Goal: Task Accomplishment & Management: Use online tool/utility

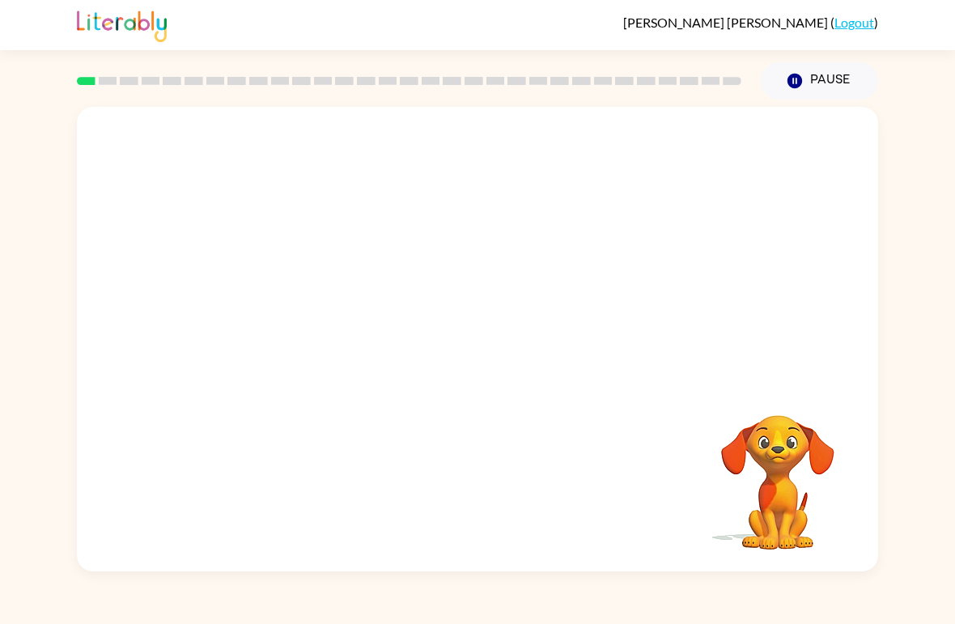
click at [769, 462] on video "Your browser must support playing .mp4 files to use Literably. Please try using…" at bounding box center [778, 471] width 162 height 162
click at [480, 339] on div at bounding box center [478, 347] width 104 height 59
click at [491, 357] on div at bounding box center [478, 347] width 104 height 59
click at [465, 341] on icon "button" at bounding box center [478, 347] width 28 height 28
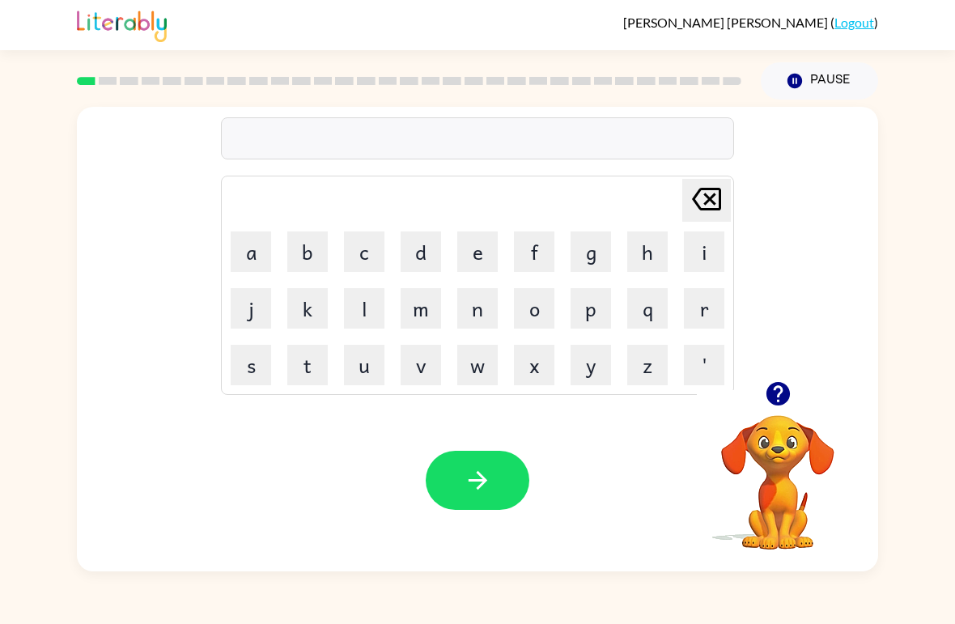
click at [586, 301] on button "p" at bounding box center [590, 308] width 40 height 40
click at [243, 250] on button "a" at bounding box center [251, 251] width 40 height 40
click at [422, 243] on button "d" at bounding box center [420, 251] width 40 height 40
click at [465, 476] on icon "button" at bounding box center [478, 480] width 28 height 28
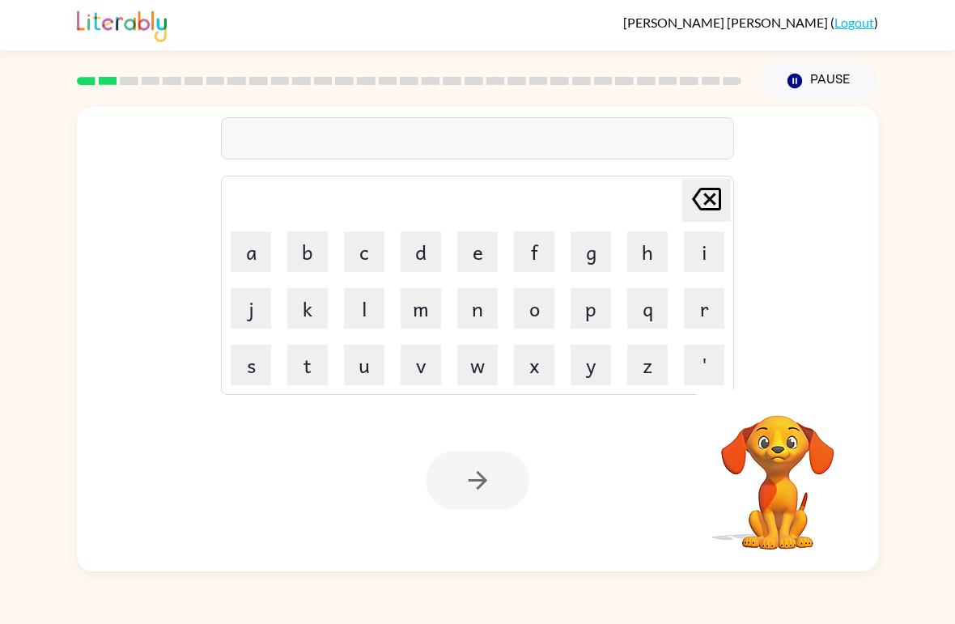
click at [453, 496] on div at bounding box center [478, 480] width 104 height 59
click at [468, 483] on div at bounding box center [478, 480] width 104 height 59
click at [298, 238] on button "b" at bounding box center [307, 251] width 40 height 40
click at [542, 295] on button "o" at bounding box center [534, 308] width 40 height 40
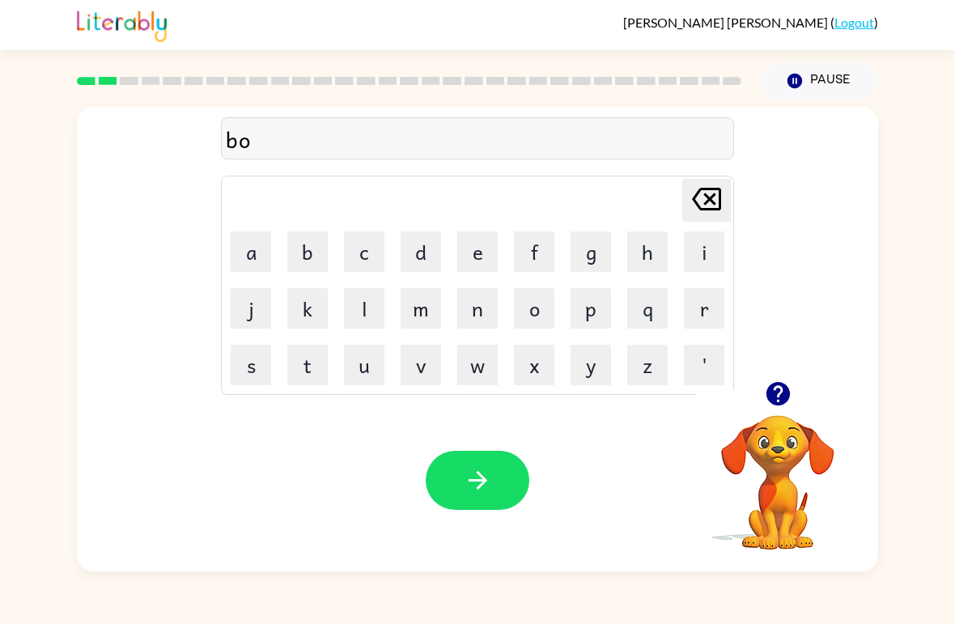
click at [468, 363] on button "w" at bounding box center [477, 365] width 40 height 40
click at [710, 197] on icon "[PERSON_NAME] last character input" at bounding box center [706, 199] width 39 height 39
click at [479, 485] on icon "button" at bounding box center [478, 480] width 28 height 28
click at [476, 303] on button "n" at bounding box center [477, 308] width 40 height 40
click at [536, 324] on button "o" at bounding box center [534, 308] width 40 height 40
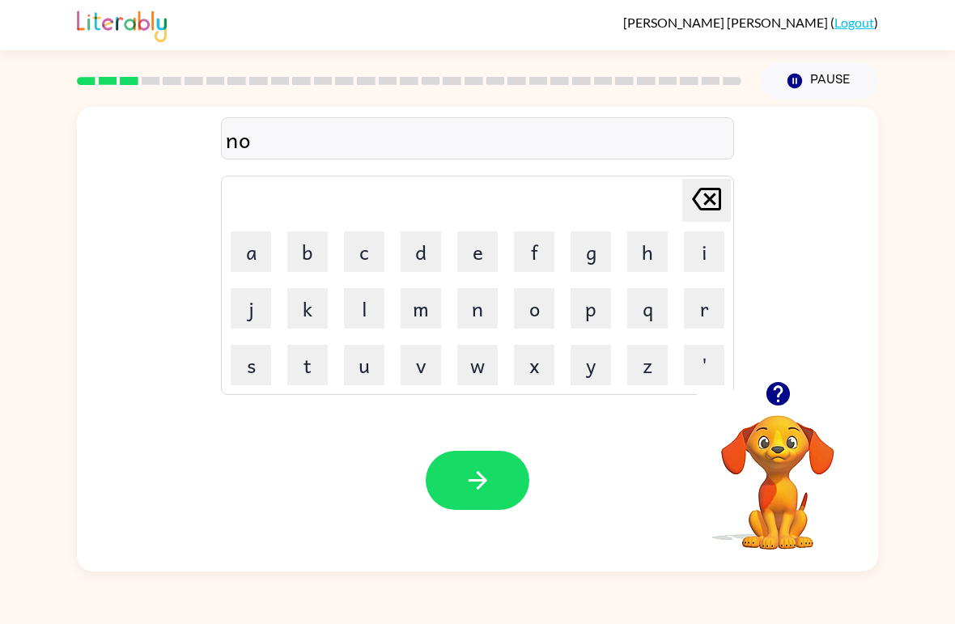
click at [633, 246] on button "h" at bounding box center [647, 251] width 40 height 40
click at [705, 193] on icon "[PERSON_NAME] last character input" at bounding box center [706, 199] width 39 height 39
click at [311, 367] on button "t" at bounding box center [307, 365] width 40 height 40
click at [646, 254] on button "h" at bounding box center [647, 251] width 40 height 40
click at [477, 252] on button "e" at bounding box center [477, 251] width 40 height 40
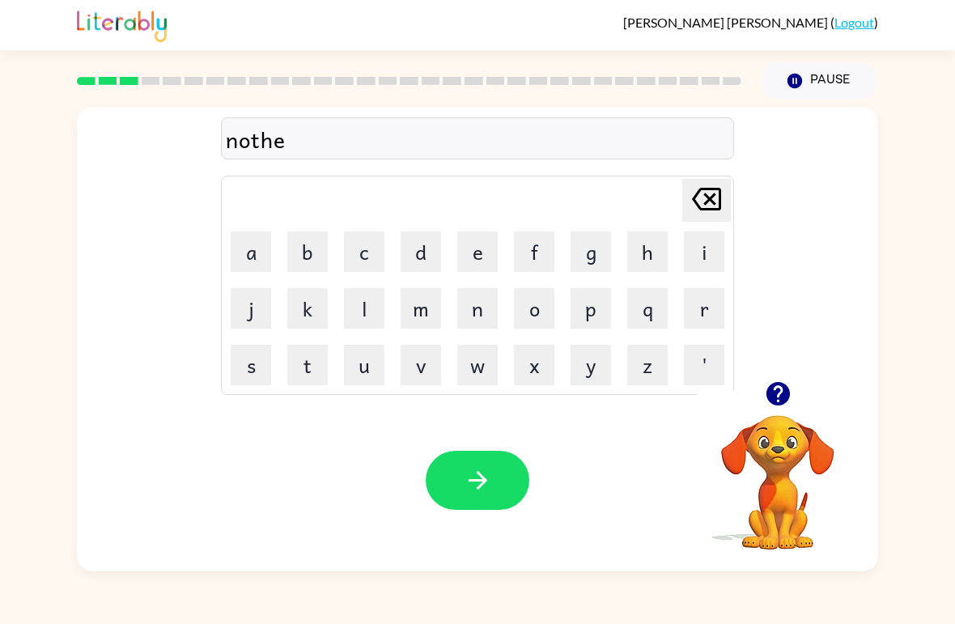
click at [472, 501] on button "button" at bounding box center [478, 480] width 104 height 59
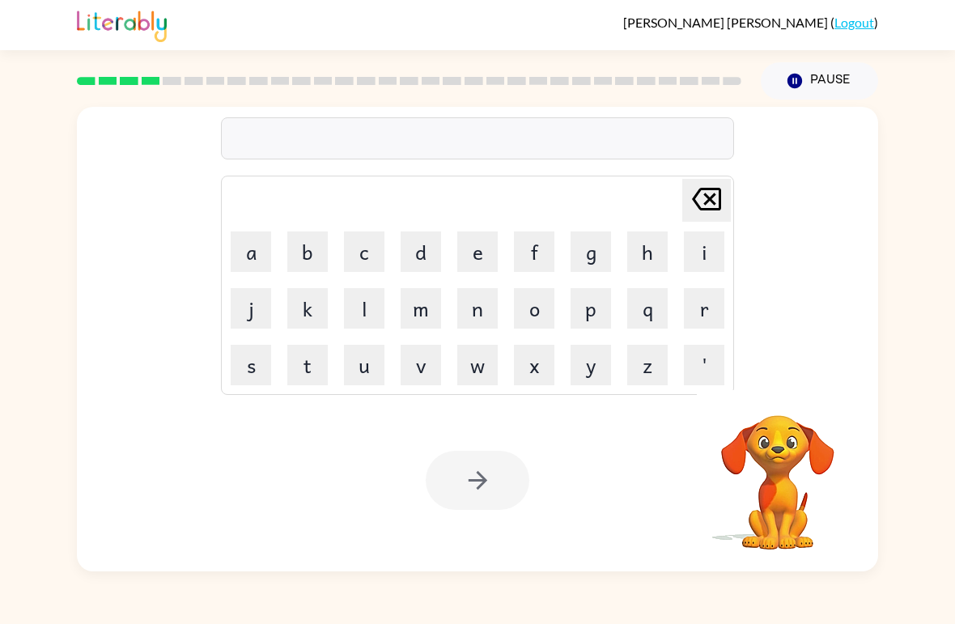
click at [236, 363] on button "s" at bounding box center [251, 365] width 40 height 40
click at [473, 358] on button "w" at bounding box center [477, 365] width 40 height 40
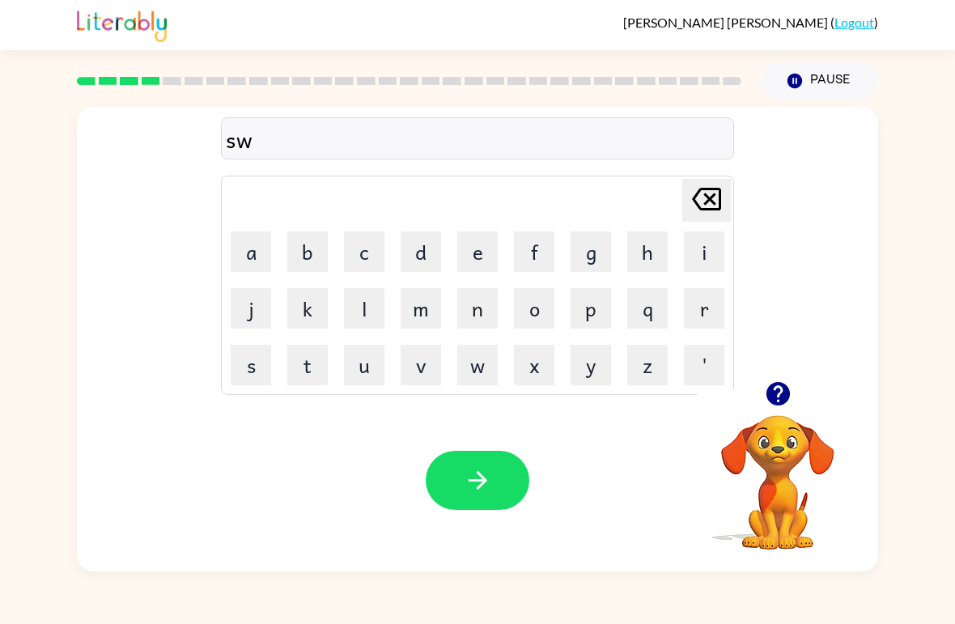
click at [689, 254] on button "i" at bounding box center [704, 251] width 40 height 40
click at [413, 317] on button "m" at bounding box center [420, 308] width 40 height 40
click at [460, 498] on button "button" at bounding box center [478, 480] width 104 height 59
click at [242, 353] on button "s" at bounding box center [251, 365] width 40 height 40
click at [306, 312] on button "k" at bounding box center [307, 308] width 40 height 40
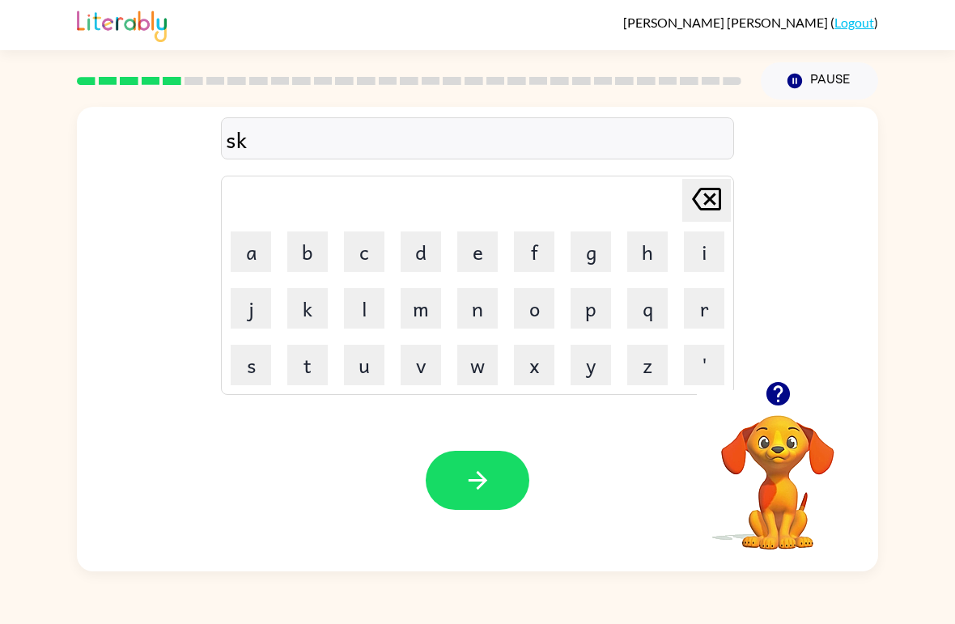
click at [527, 306] on button "o" at bounding box center [534, 308] width 40 height 40
click at [233, 242] on button "a" at bounding box center [251, 251] width 40 height 40
click at [464, 502] on button "button" at bounding box center [478, 480] width 104 height 59
click at [464, 502] on div at bounding box center [478, 480] width 104 height 59
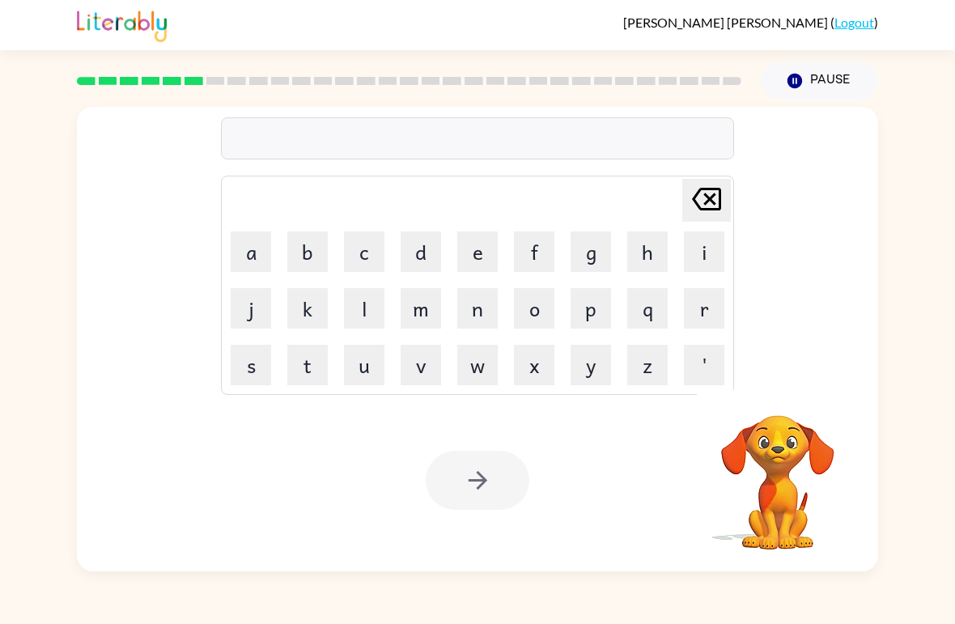
click at [252, 243] on button "a" at bounding box center [251, 251] width 40 height 40
click at [417, 315] on button "m" at bounding box center [420, 308] width 40 height 40
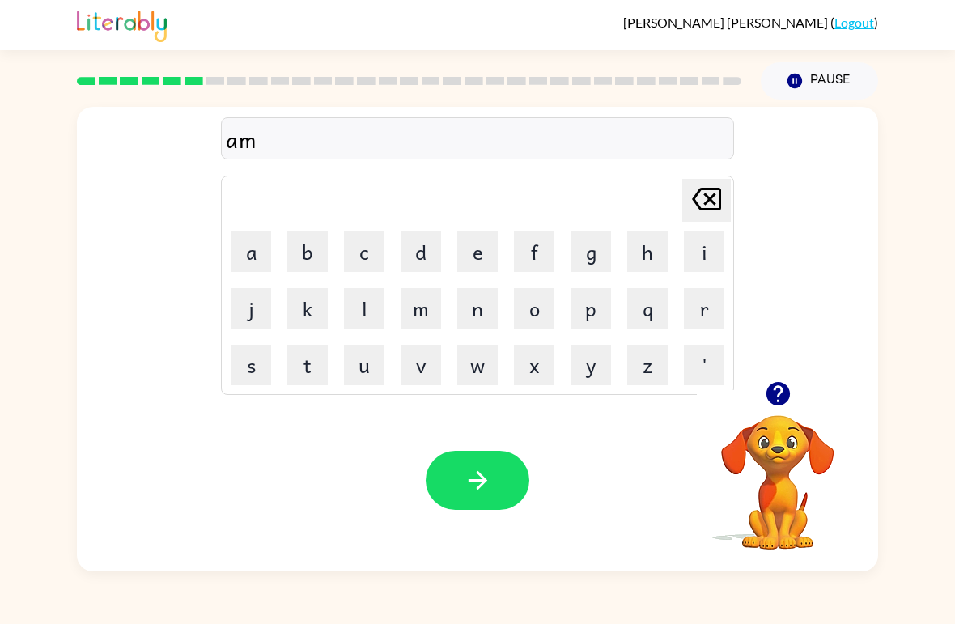
click at [482, 241] on button "e" at bounding box center [477, 251] width 40 height 40
click at [472, 458] on button "button" at bounding box center [478, 480] width 104 height 59
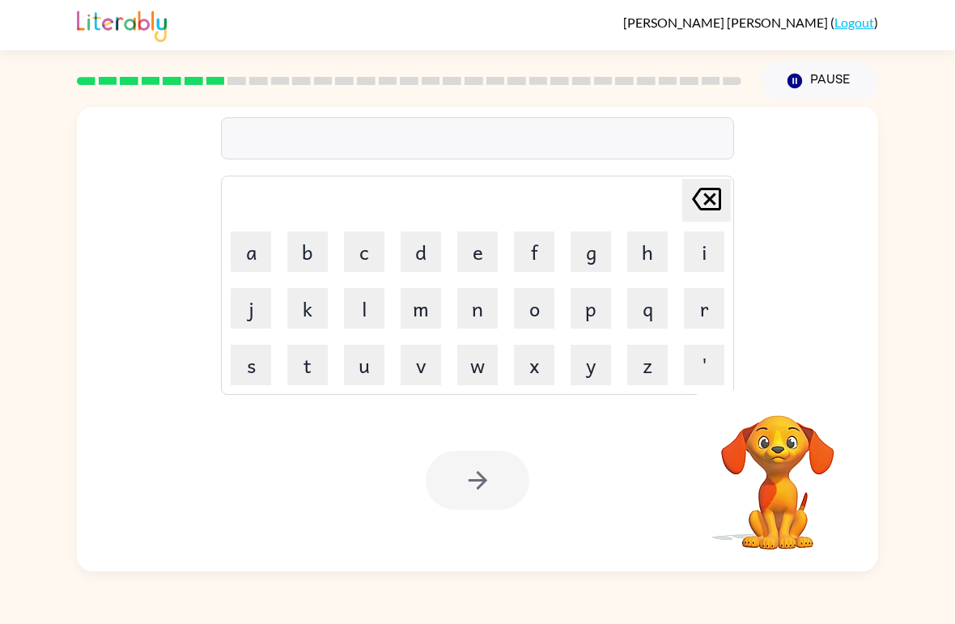
click at [251, 376] on button "s" at bounding box center [251, 365] width 40 height 40
click at [313, 365] on button "t" at bounding box center [307, 365] width 40 height 40
click at [716, 247] on button "i" at bounding box center [704, 251] width 40 height 40
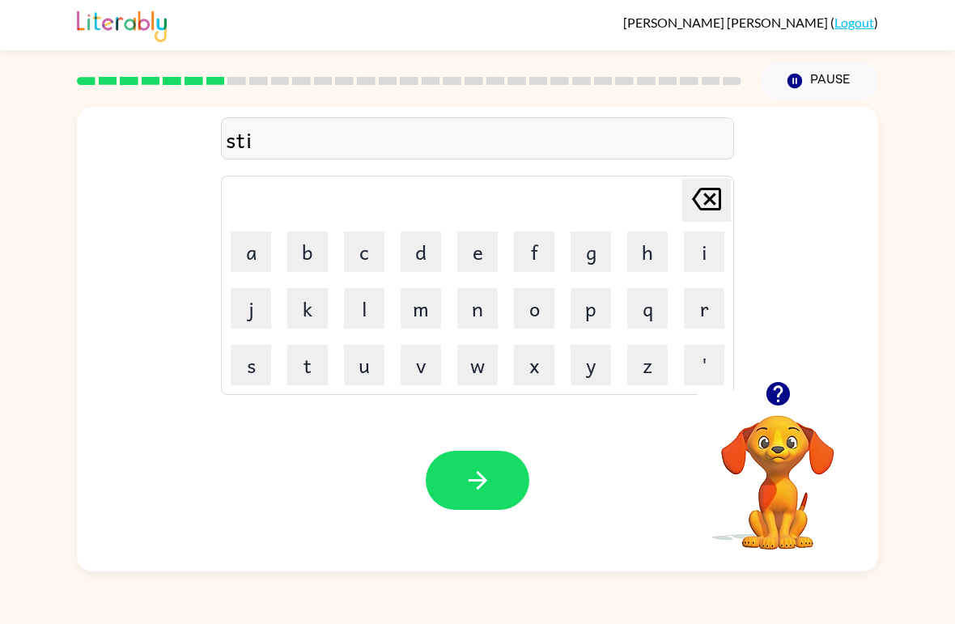
click at [708, 195] on icon "[PERSON_NAME] last character input" at bounding box center [706, 199] width 39 height 39
click at [687, 311] on button "r" at bounding box center [704, 308] width 40 height 40
click at [722, 258] on button "i" at bounding box center [704, 251] width 40 height 40
click at [303, 249] on button "b" at bounding box center [307, 251] width 40 height 40
click at [366, 308] on button "l" at bounding box center [364, 308] width 40 height 40
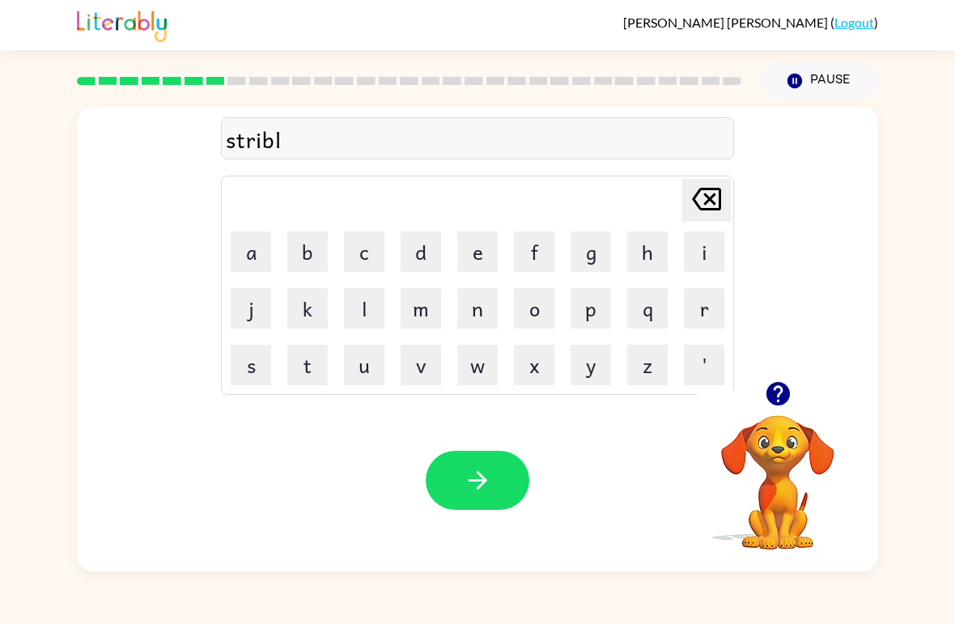
click at [457, 260] on button "e" at bounding box center [477, 251] width 40 height 40
click at [454, 489] on button "button" at bounding box center [478, 480] width 104 height 59
click at [583, 247] on button "g" at bounding box center [590, 251] width 40 height 40
click at [237, 243] on button "a" at bounding box center [251, 251] width 40 height 40
click at [534, 260] on button "f" at bounding box center [534, 251] width 40 height 40
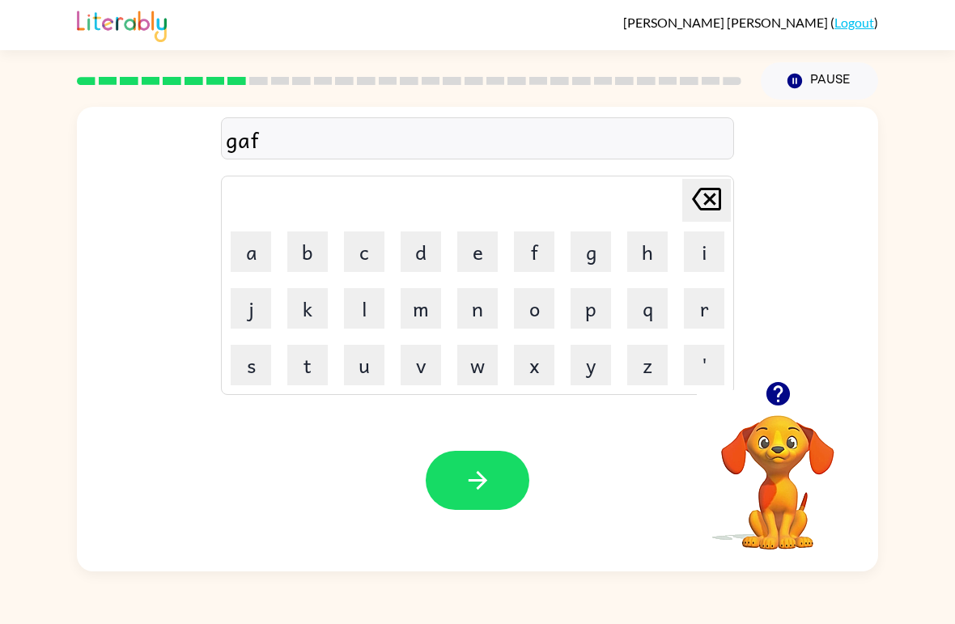
click at [482, 256] on button "e" at bounding box center [477, 251] width 40 height 40
click at [482, 468] on icon "button" at bounding box center [478, 480] width 28 height 28
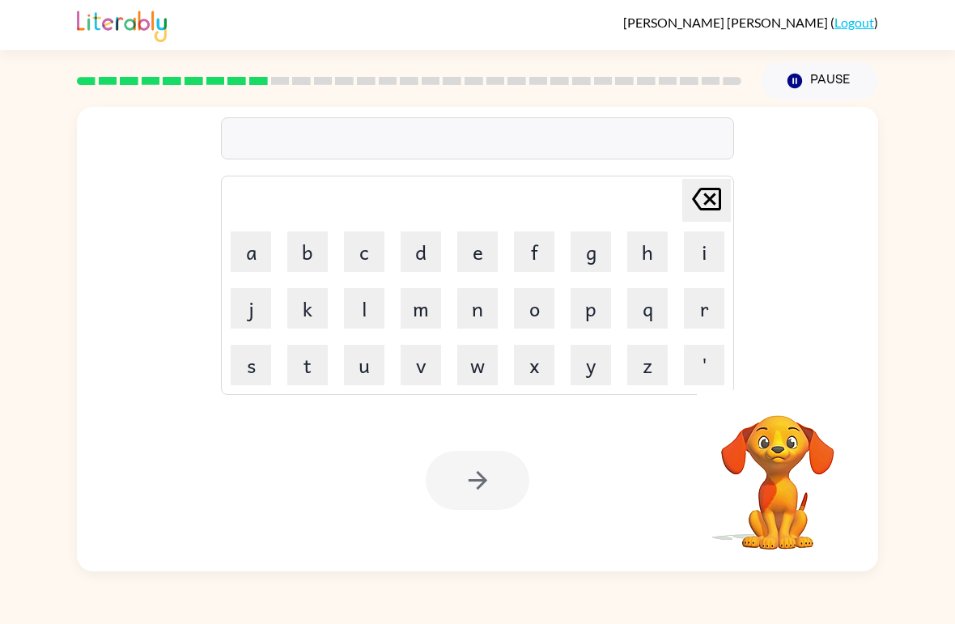
click at [441, 468] on div at bounding box center [478, 480] width 104 height 59
click at [592, 300] on button "p" at bounding box center [590, 308] width 40 height 40
click at [534, 316] on button "o" at bounding box center [534, 308] width 40 height 40
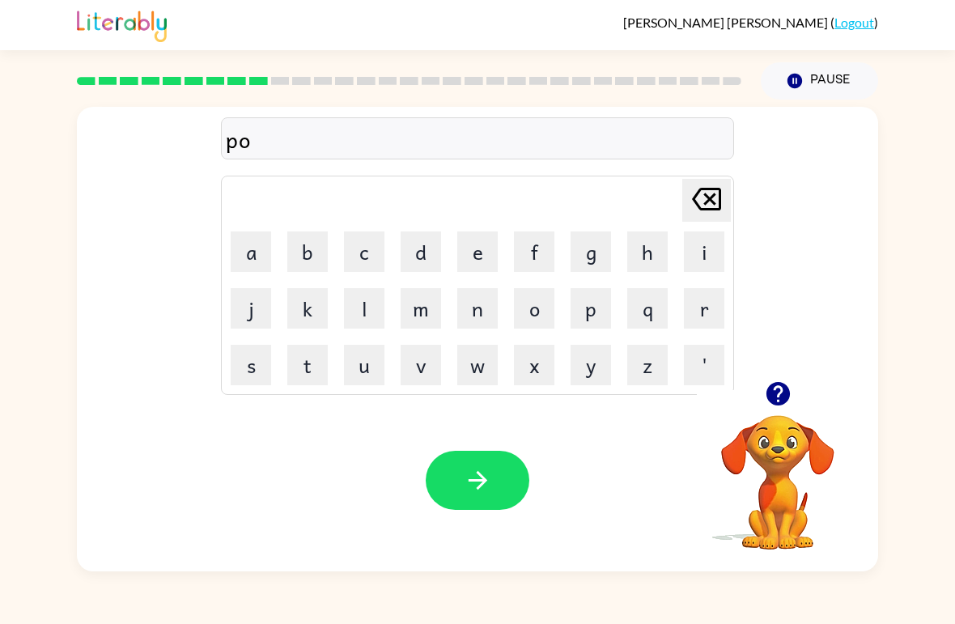
click at [711, 193] on icon "[PERSON_NAME] last character input" at bounding box center [706, 199] width 39 height 39
click at [540, 300] on button "o" at bounding box center [534, 308] width 40 height 40
click at [468, 315] on button "n" at bounding box center [477, 308] width 40 height 40
click at [705, 239] on button "i" at bounding box center [704, 251] width 40 height 40
click at [468, 299] on button "n" at bounding box center [477, 308] width 40 height 40
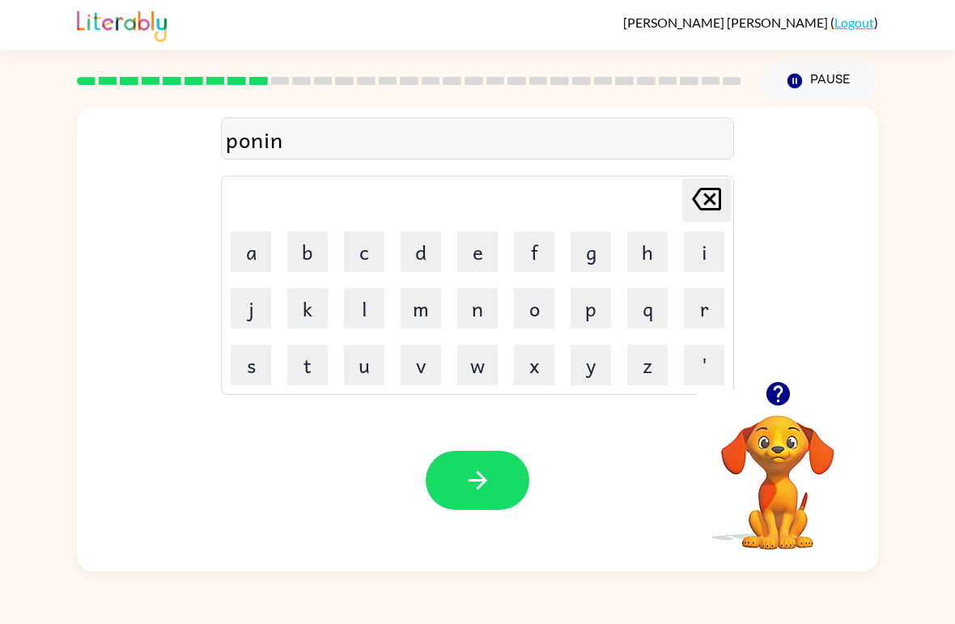
click at [250, 358] on button "s" at bounding box center [251, 365] width 40 height 40
click at [457, 485] on button "button" at bounding box center [478, 480] width 104 height 59
click at [362, 356] on button "u" at bounding box center [364, 365] width 40 height 40
click at [470, 319] on button "n" at bounding box center [477, 308] width 40 height 40
click at [534, 256] on button "f" at bounding box center [534, 251] width 40 height 40
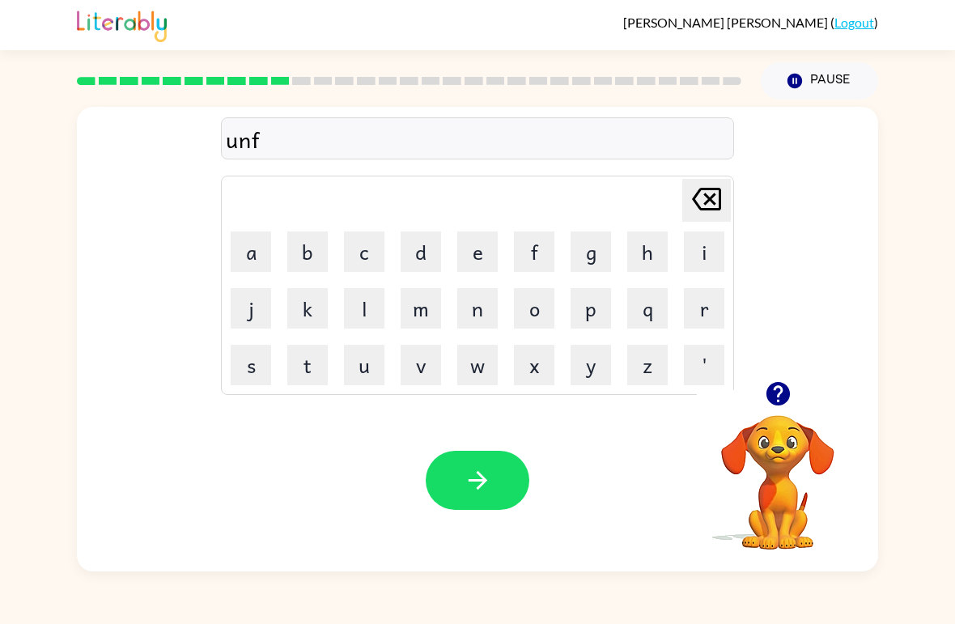
click at [526, 303] on button "o" at bounding box center [534, 308] width 40 height 40
click at [355, 313] on button "l" at bounding box center [364, 308] width 40 height 40
click at [438, 245] on button "d" at bounding box center [420, 251] width 40 height 40
click at [470, 233] on button "e" at bounding box center [477, 251] width 40 height 40
click at [434, 478] on button "button" at bounding box center [478, 480] width 104 height 59
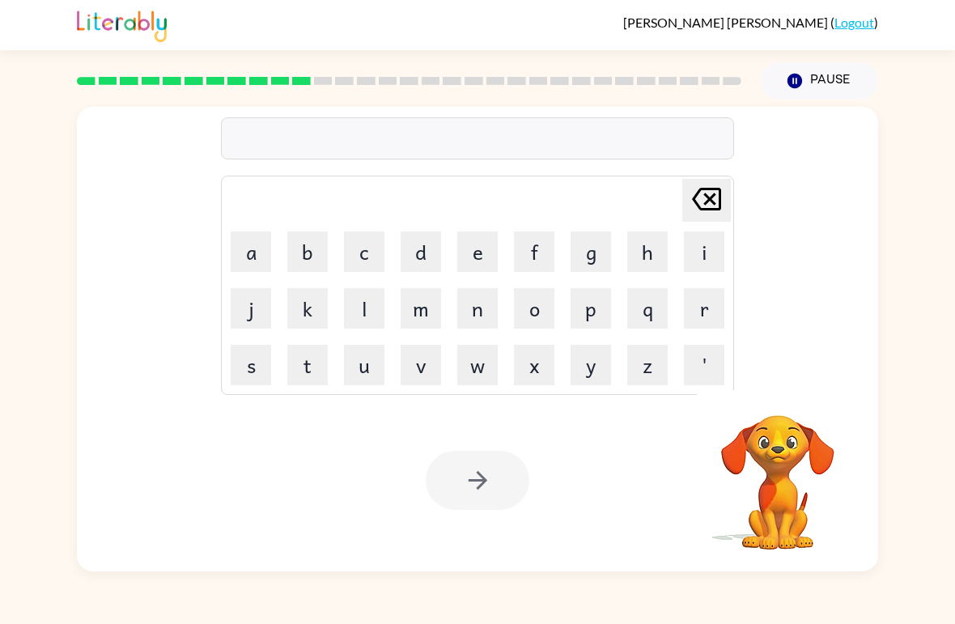
click at [303, 238] on button "b" at bounding box center [307, 251] width 40 height 40
click at [704, 200] on icon "[PERSON_NAME] last character input" at bounding box center [706, 199] width 39 height 39
click at [412, 381] on button "v" at bounding box center [420, 365] width 40 height 40
click at [532, 302] on button "o" at bounding box center [534, 308] width 40 height 40
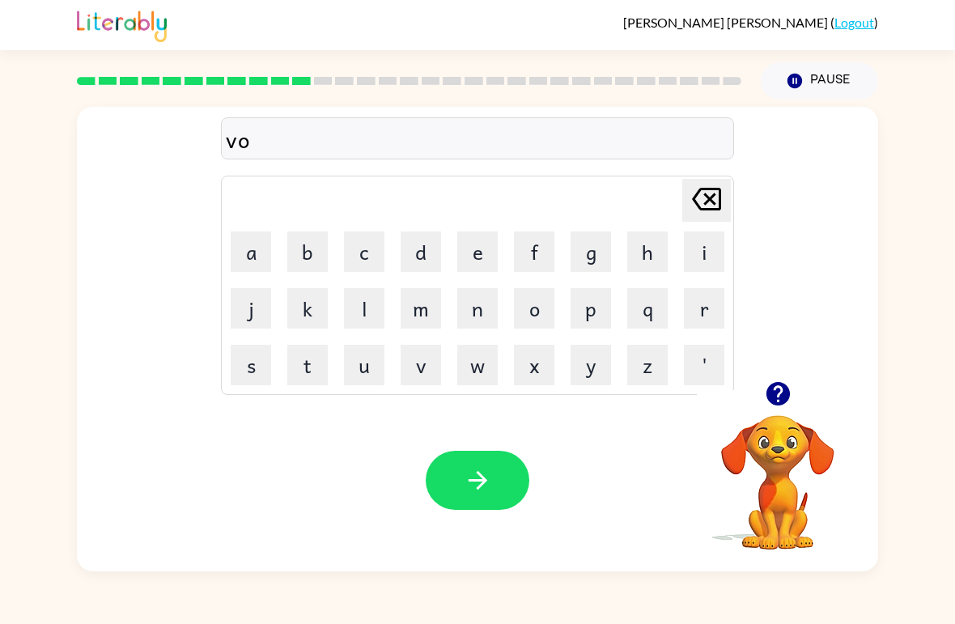
click at [318, 367] on button "t" at bounding box center [307, 365] width 40 height 40
click at [475, 252] on button "e" at bounding box center [477, 251] width 40 height 40
click at [471, 473] on icon "button" at bounding box center [478, 480] width 28 height 28
click at [414, 307] on button "m" at bounding box center [420, 308] width 40 height 40
click at [714, 241] on button "i" at bounding box center [704, 251] width 40 height 40
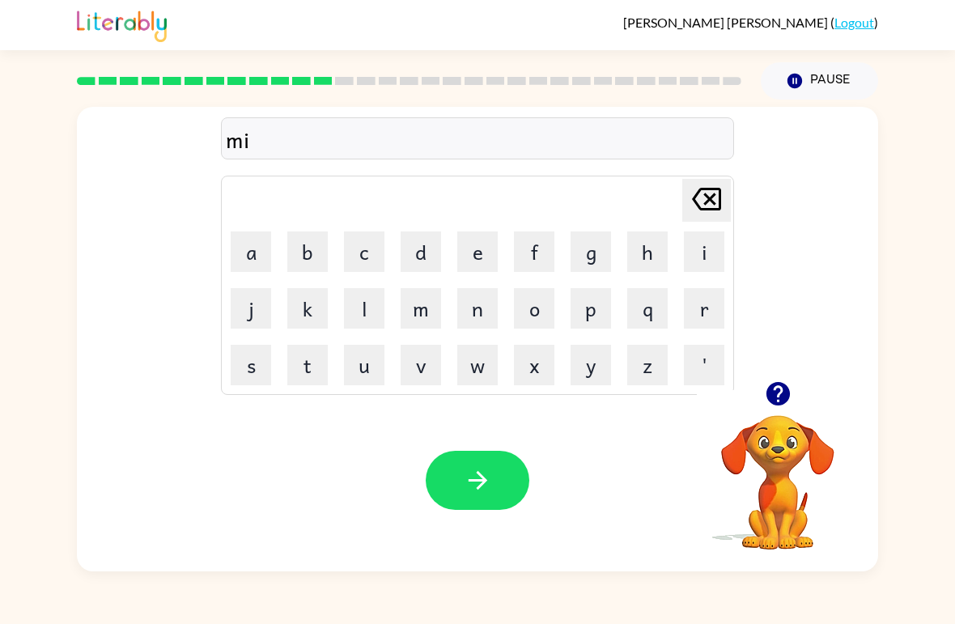
click at [248, 373] on button "s" at bounding box center [251, 365] width 40 height 40
click at [303, 375] on button "t" at bounding box center [307, 365] width 40 height 40
click at [238, 234] on button "a" at bounding box center [251, 251] width 40 height 40
click at [304, 306] on button "k" at bounding box center [307, 308] width 40 height 40
click at [440, 476] on button "button" at bounding box center [478, 480] width 104 height 59
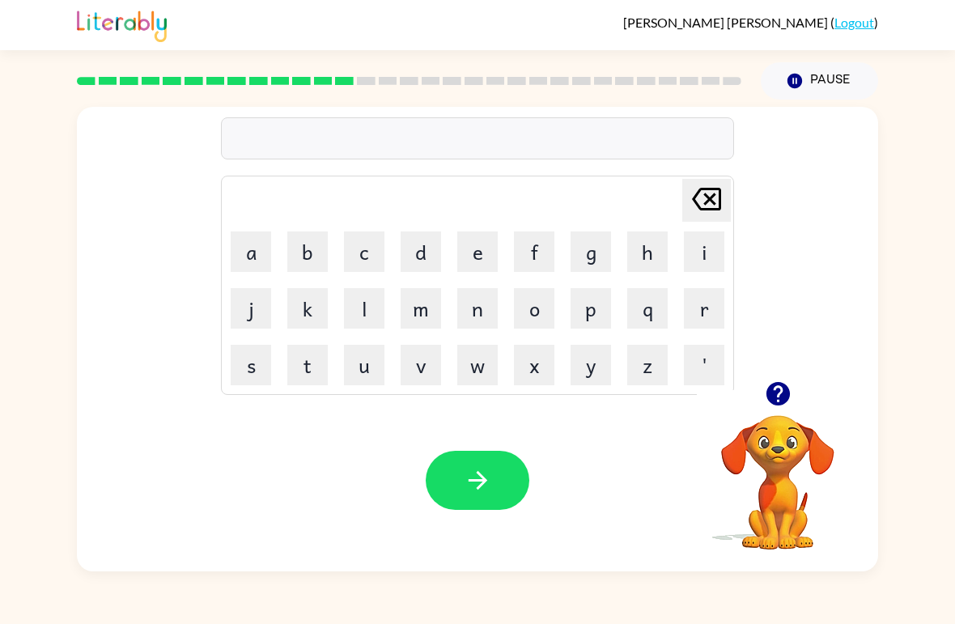
click at [306, 311] on button "k" at bounding box center [307, 308] width 40 height 40
click at [701, 267] on button "i" at bounding box center [704, 251] width 40 height 40
click at [474, 309] on button "n" at bounding box center [477, 308] width 40 height 40
click at [419, 242] on button "d" at bounding box center [420, 251] width 40 height 40
click at [358, 311] on button "l" at bounding box center [364, 308] width 40 height 40
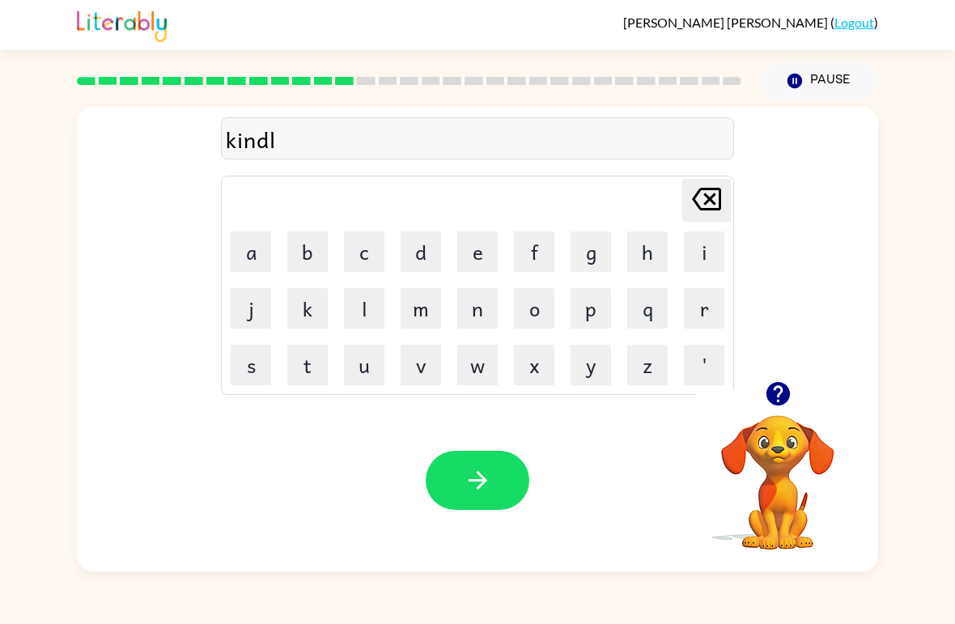
click at [466, 249] on button "e" at bounding box center [477, 251] width 40 height 40
click at [451, 498] on button "button" at bounding box center [478, 480] width 104 height 59
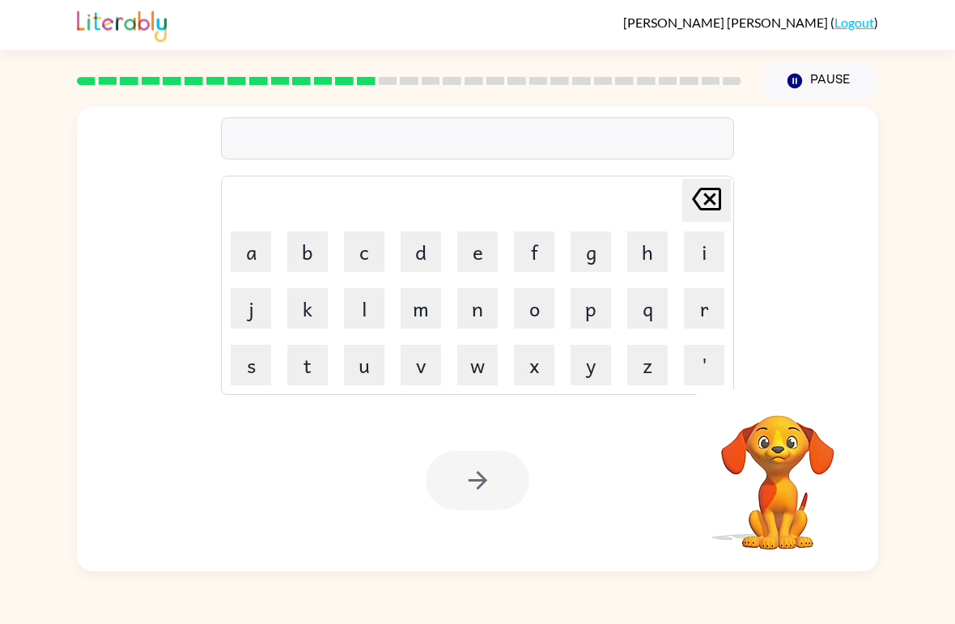
click at [413, 244] on button "d" at bounding box center [420, 251] width 40 height 40
click at [374, 370] on button "u" at bounding box center [364, 365] width 40 height 40
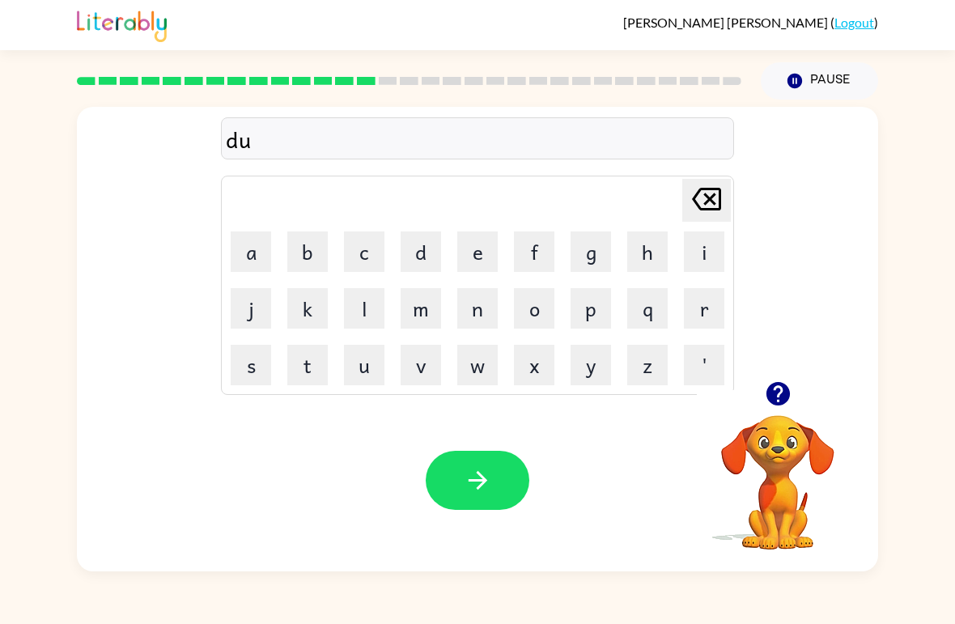
click at [710, 194] on icon "[PERSON_NAME] last character input" at bounding box center [706, 199] width 39 height 39
click at [715, 198] on icon "[PERSON_NAME] last character input" at bounding box center [706, 199] width 39 height 39
click at [426, 242] on button "d" at bounding box center [420, 251] width 40 height 40
click at [375, 371] on button "u" at bounding box center [364, 365] width 40 height 40
click at [358, 290] on button "l" at bounding box center [364, 308] width 40 height 40
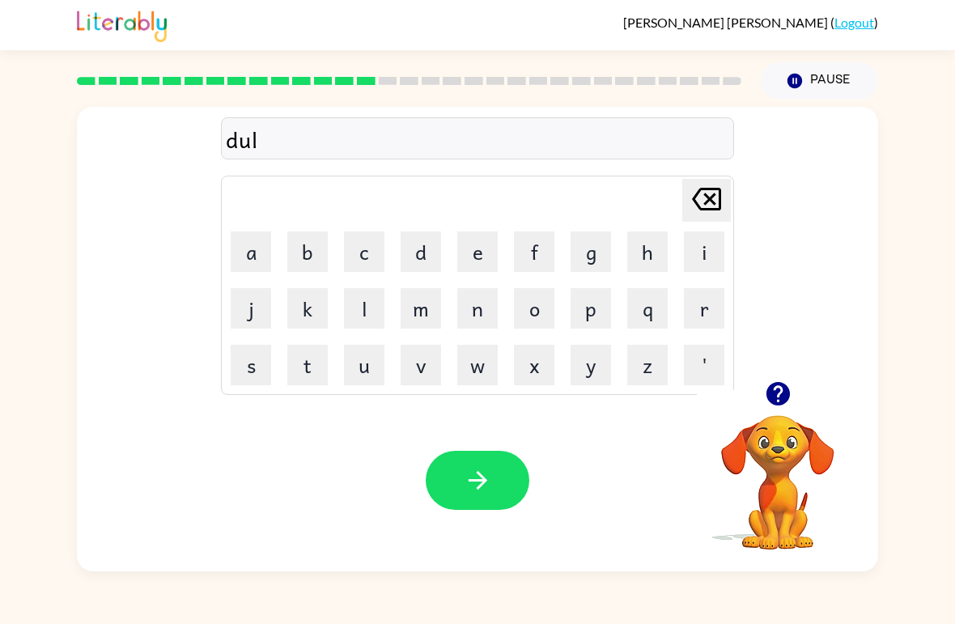
click at [248, 235] on button "a" at bounding box center [251, 251] width 40 height 40
click at [359, 294] on button "l" at bounding box center [364, 308] width 40 height 40
click at [489, 251] on button "e" at bounding box center [477, 251] width 40 height 40
click at [499, 490] on button "button" at bounding box center [478, 480] width 104 height 59
click at [369, 257] on button "c" at bounding box center [364, 251] width 40 height 40
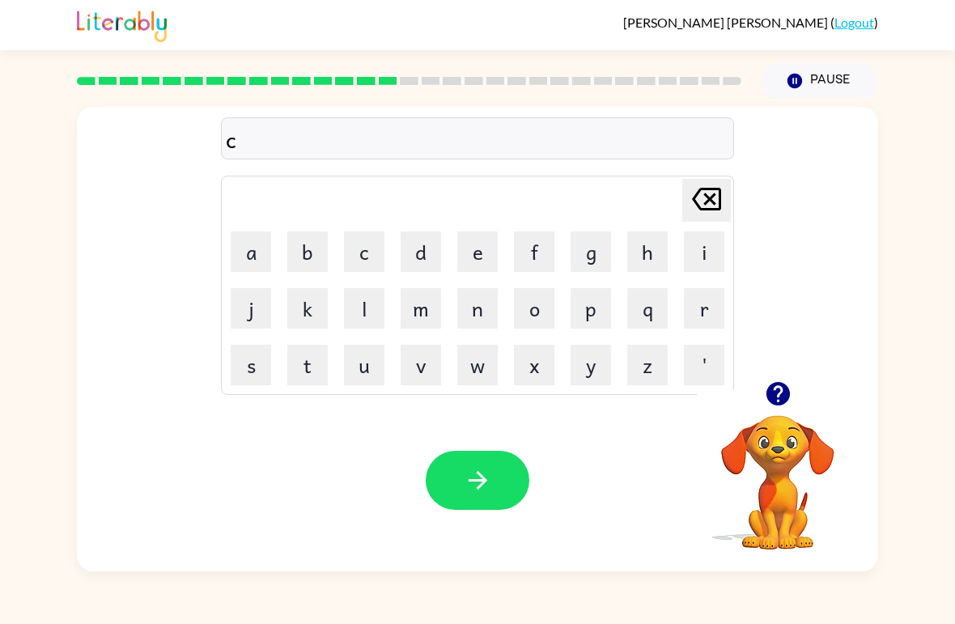
click at [527, 304] on button "o" at bounding box center [534, 308] width 40 height 40
click at [413, 263] on button "d" at bounding box center [420, 251] width 40 height 40
click at [483, 268] on button "e" at bounding box center [477, 251] width 40 height 40
click at [444, 468] on button "button" at bounding box center [478, 480] width 104 height 59
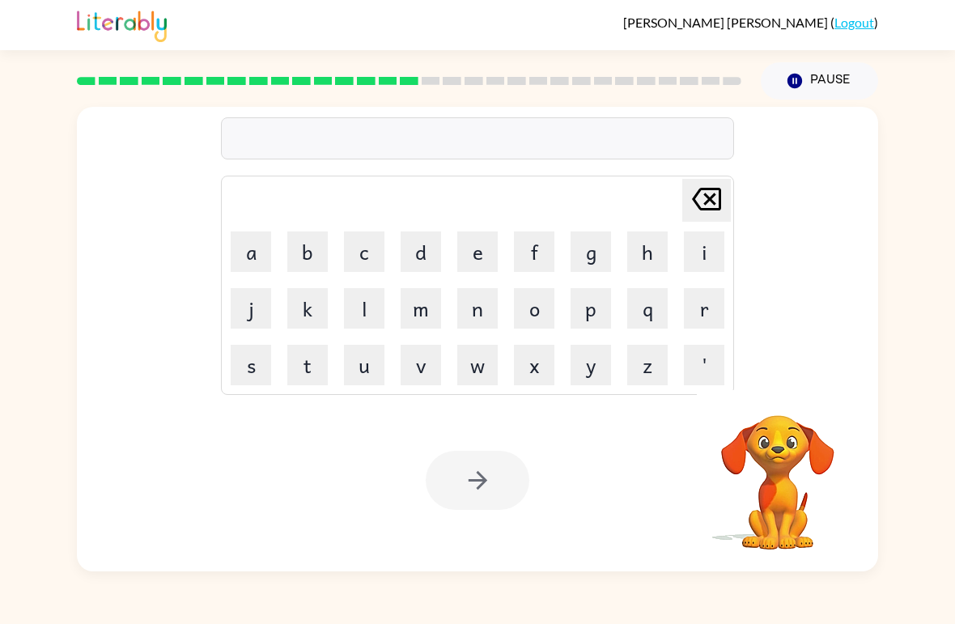
click at [652, 354] on button "z" at bounding box center [647, 365] width 40 height 40
click at [710, 244] on button "i" at bounding box center [704, 251] width 40 height 40
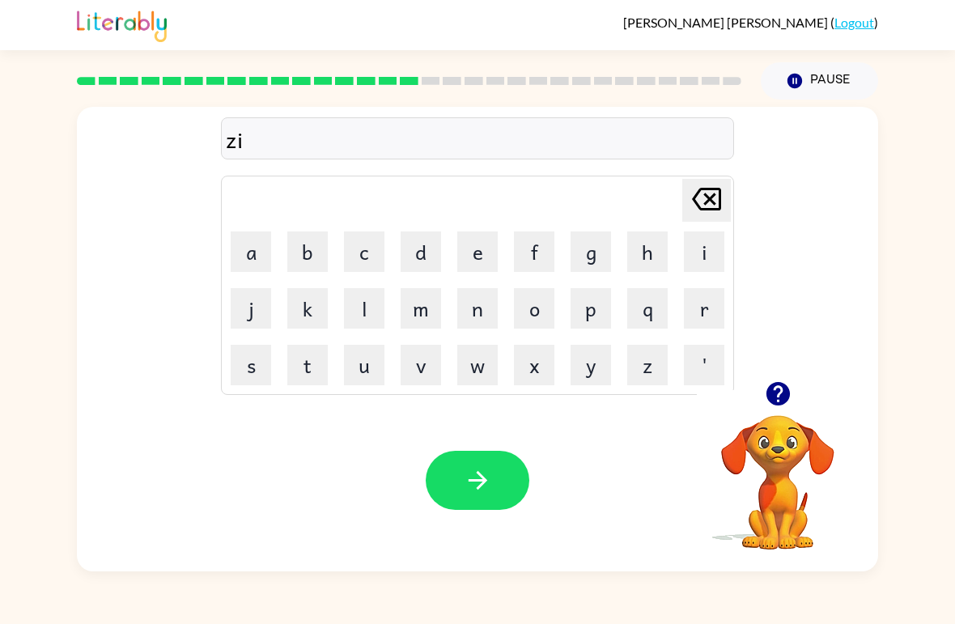
click at [595, 314] on button "p" at bounding box center [590, 308] width 40 height 40
click at [454, 474] on button "button" at bounding box center [478, 480] width 104 height 59
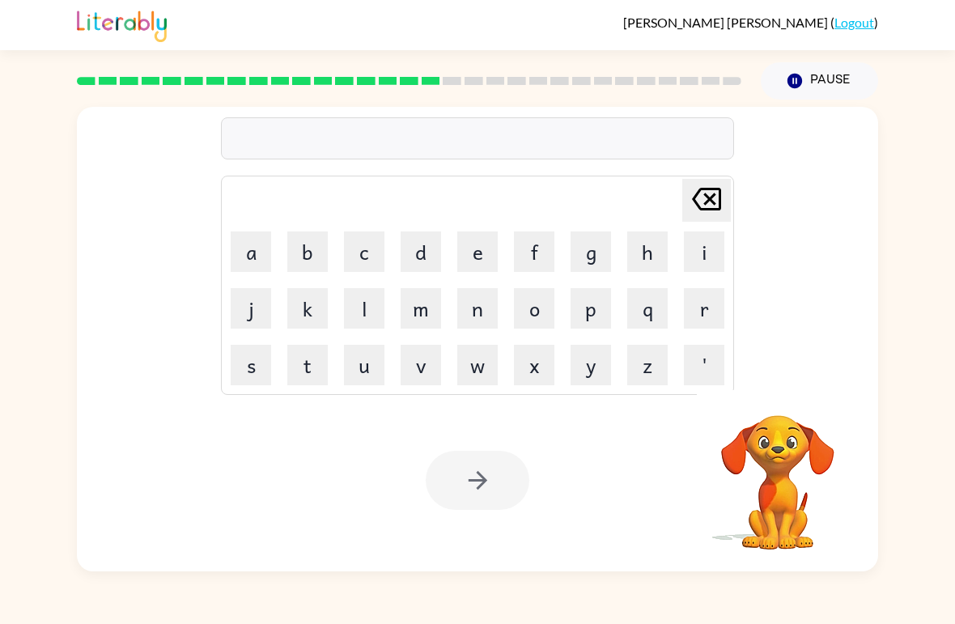
click at [427, 248] on button "d" at bounding box center [420, 251] width 40 height 40
click at [703, 303] on button "r" at bounding box center [704, 308] width 40 height 40
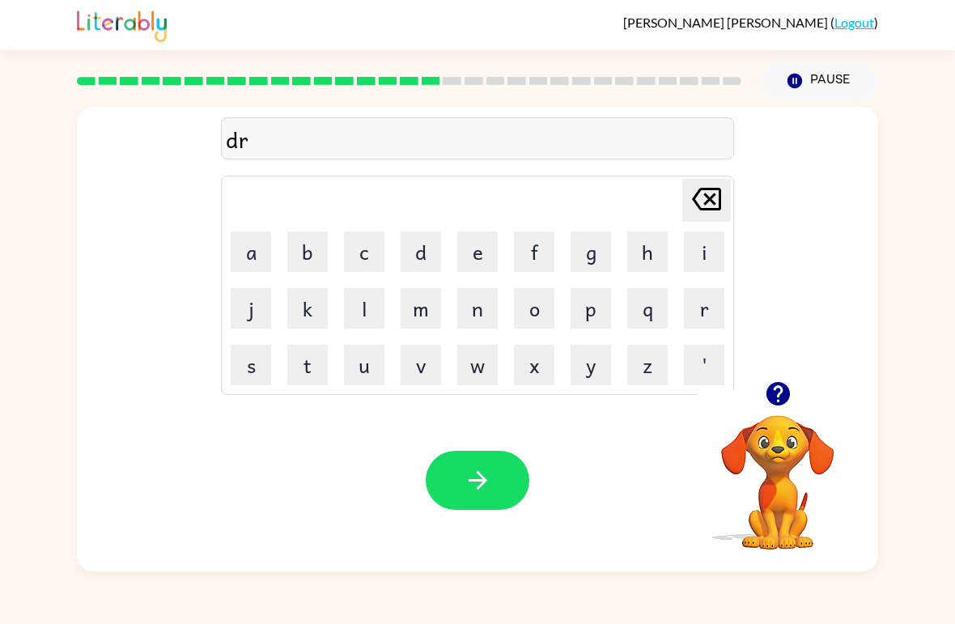
click at [531, 303] on button "o" at bounding box center [534, 308] width 40 height 40
click at [588, 298] on button "p" at bounding box center [590, 308] width 40 height 40
click at [589, 360] on button "y" at bounding box center [590, 365] width 40 height 40
click at [701, 238] on button "i" at bounding box center [704, 251] width 40 height 40
click at [716, 198] on icon "[PERSON_NAME] last character input" at bounding box center [706, 199] width 39 height 39
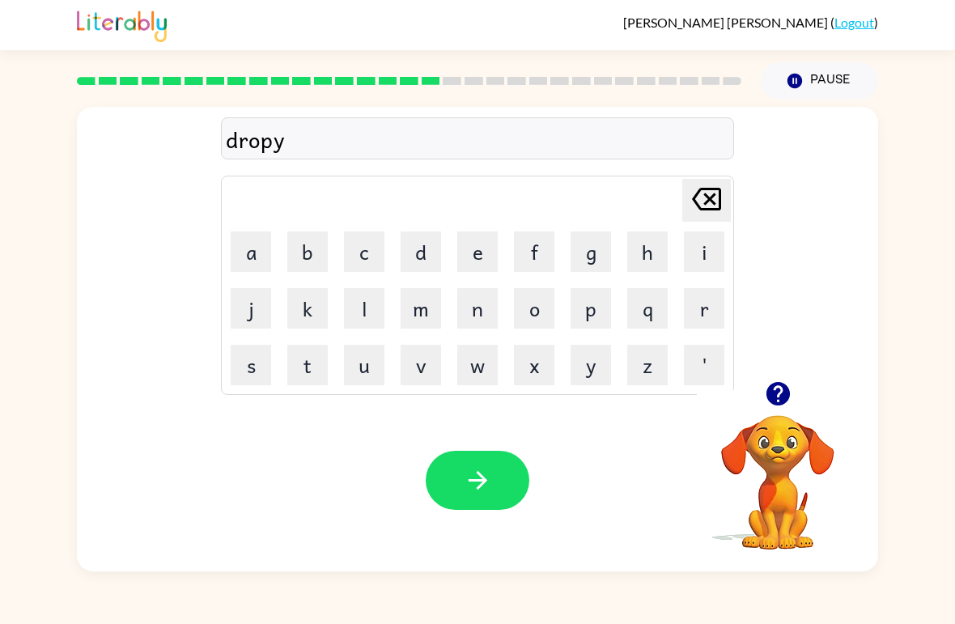
click at [727, 184] on button "[PERSON_NAME] last character input" at bounding box center [706, 200] width 49 height 43
click at [722, 247] on button "i" at bounding box center [704, 251] width 40 height 40
click at [491, 316] on button "n" at bounding box center [477, 308] width 40 height 40
click at [591, 260] on button "g" at bounding box center [590, 251] width 40 height 40
click at [498, 486] on button "button" at bounding box center [478, 480] width 104 height 59
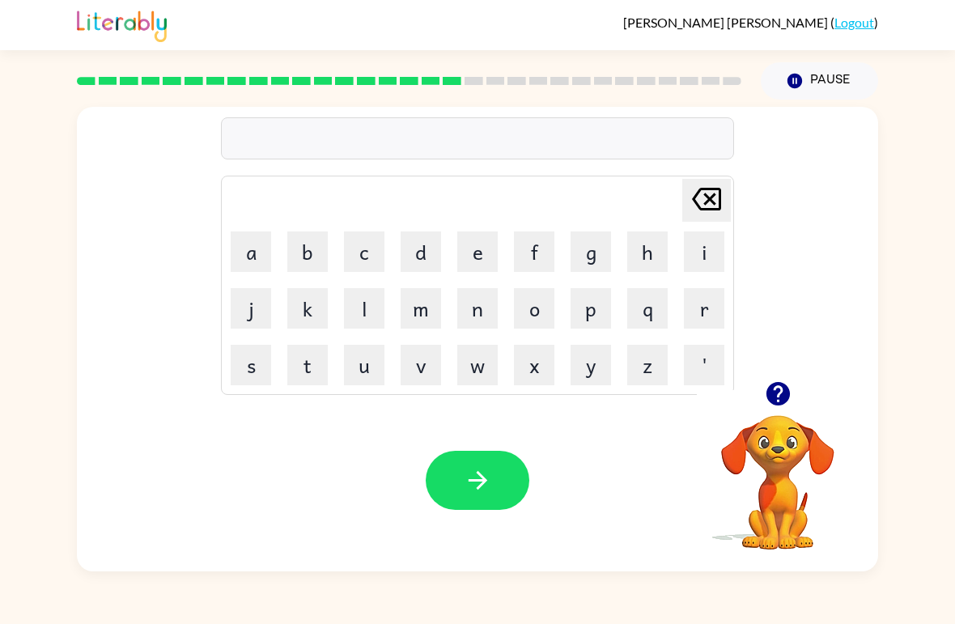
click at [637, 247] on button "h" at bounding box center [647, 251] width 40 height 40
click at [473, 244] on button "e" at bounding box center [477, 251] width 40 height 40
click at [702, 318] on button "r" at bounding box center [704, 308] width 40 height 40
click at [464, 489] on icon "button" at bounding box center [478, 480] width 28 height 28
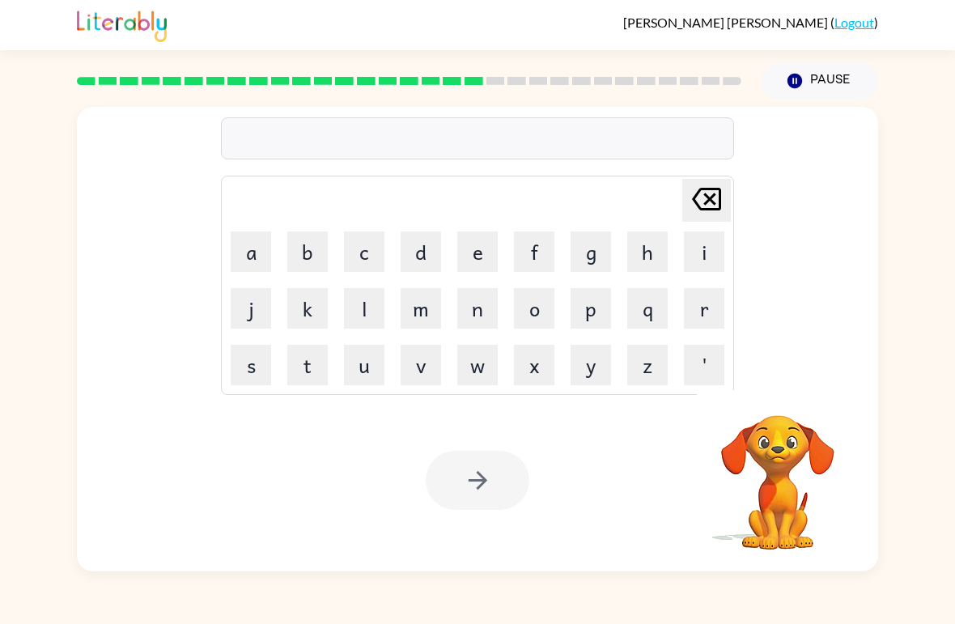
click at [706, 294] on button "r" at bounding box center [704, 308] width 40 height 40
click at [464, 240] on button "e" at bounding box center [477, 251] width 40 height 40
click at [248, 227] on td "a" at bounding box center [250, 251] width 55 height 55
click at [248, 237] on button "a" at bounding box center [251, 251] width 40 height 40
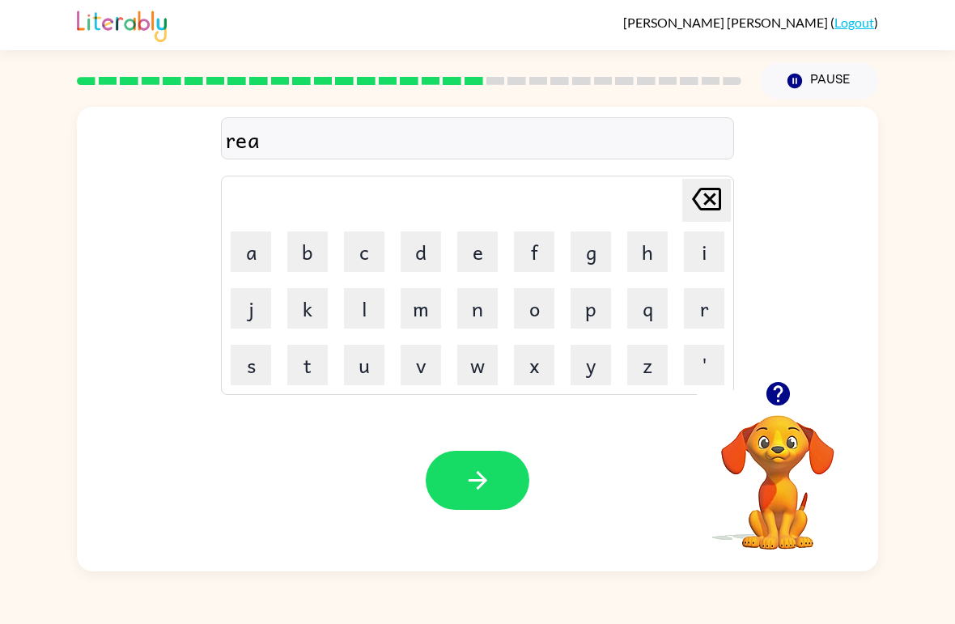
click at [354, 242] on button "c" at bounding box center [364, 251] width 40 height 40
click at [639, 247] on button "h" at bounding box center [647, 251] width 40 height 40
click at [448, 473] on button "button" at bounding box center [478, 480] width 104 height 59
click at [642, 244] on button "h" at bounding box center [647, 251] width 40 height 40
click at [703, 239] on button "i" at bounding box center [704, 251] width 40 height 40
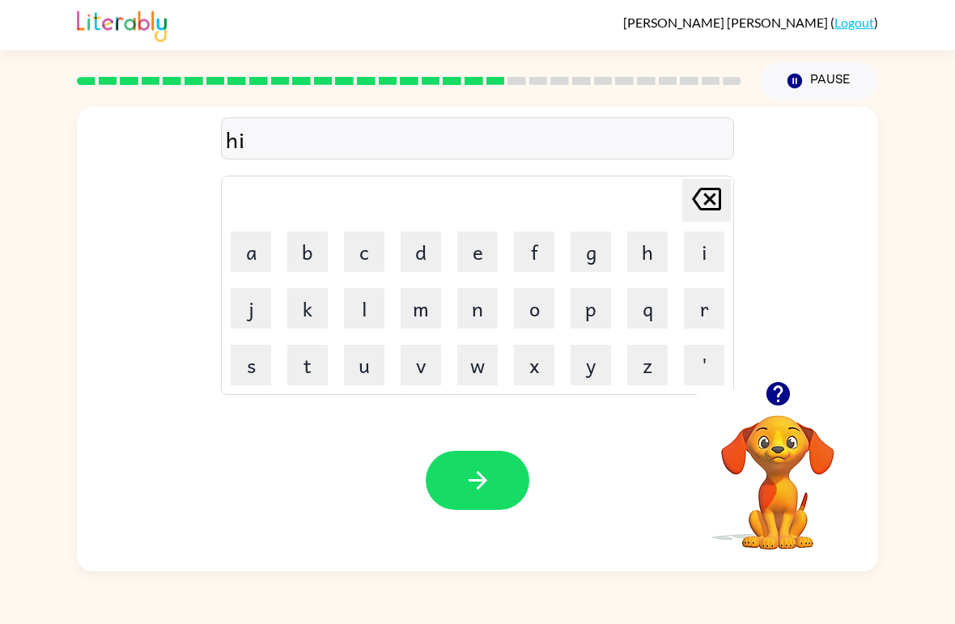
click at [470, 312] on button "n" at bounding box center [477, 308] width 40 height 40
click at [302, 355] on button "t" at bounding box center [307, 365] width 40 height 40
click at [701, 239] on button "i" at bounding box center [704, 251] width 40 height 40
click at [430, 260] on button "d" at bounding box center [420, 251] width 40 height 40
click at [451, 492] on button "button" at bounding box center [478, 480] width 104 height 59
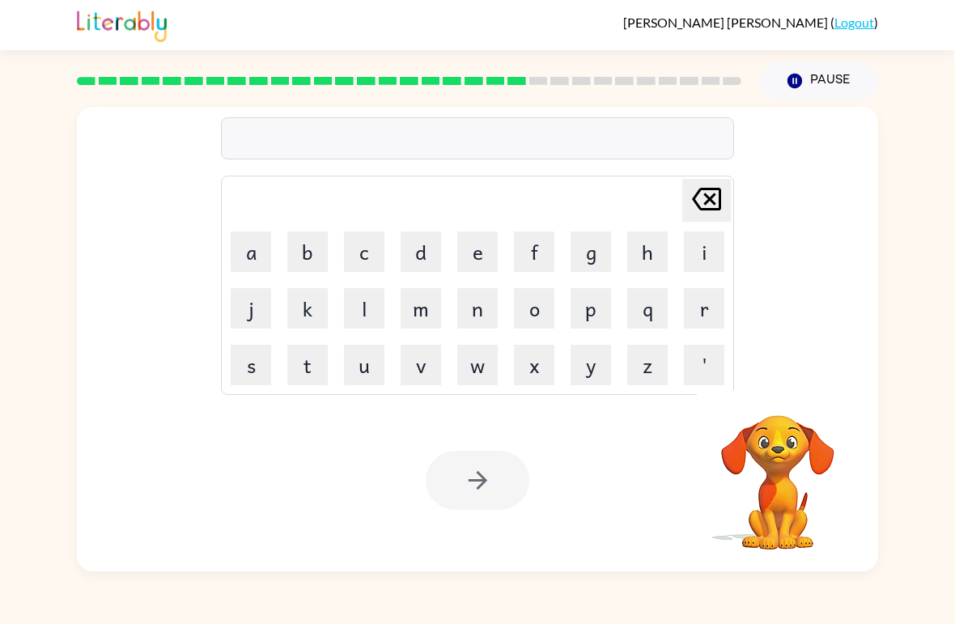
click at [697, 298] on button "r" at bounding box center [704, 308] width 40 height 40
click at [704, 248] on button "i" at bounding box center [704, 251] width 40 height 40
click at [358, 252] on button "c" at bounding box center [364, 251] width 40 height 40
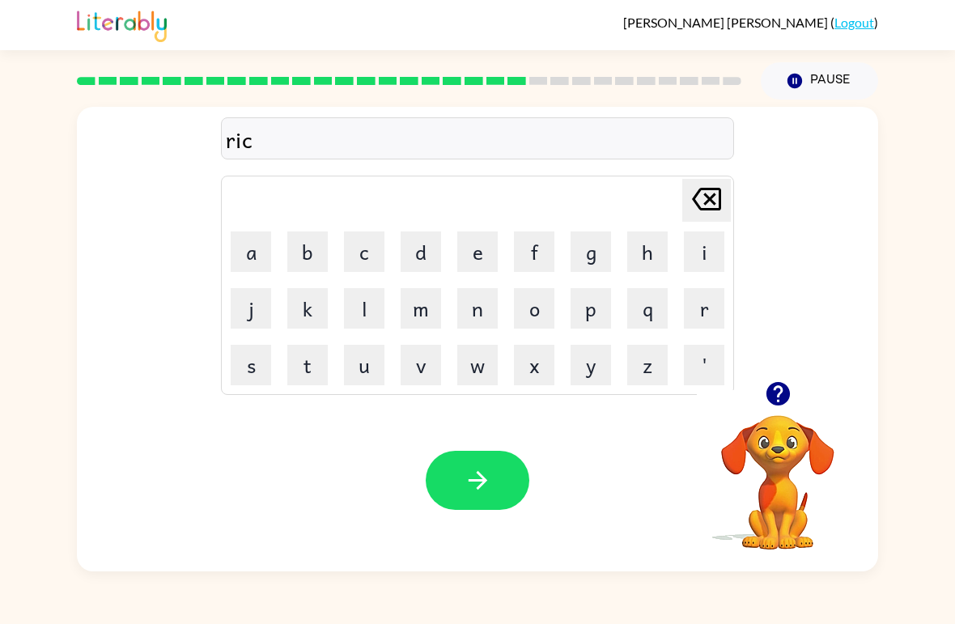
click at [470, 255] on button "e" at bounding box center [477, 251] width 40 height 40
click at [442, 481] on button "button" at bounding box center [478, 480] width 104 height 59
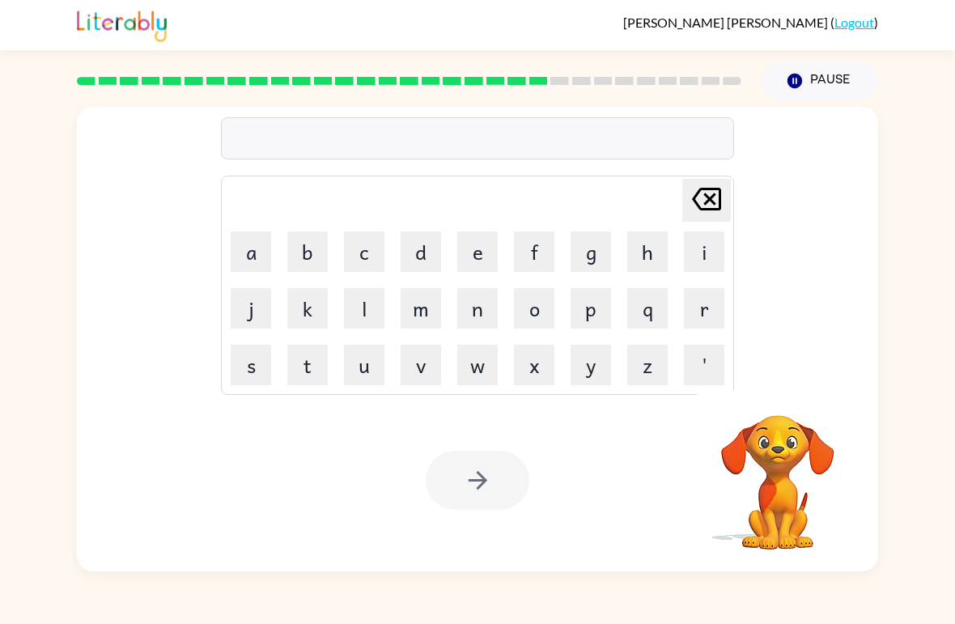
click at [714, 306] on button "r" at bounding box center [704, 308] width 40 height 40
click at [710, 243] on button "i" at bounding box center [704, 251] width 40 height 40
click at [479, 256] on button "e" at bounding box center [477, 251] width 40 height 40
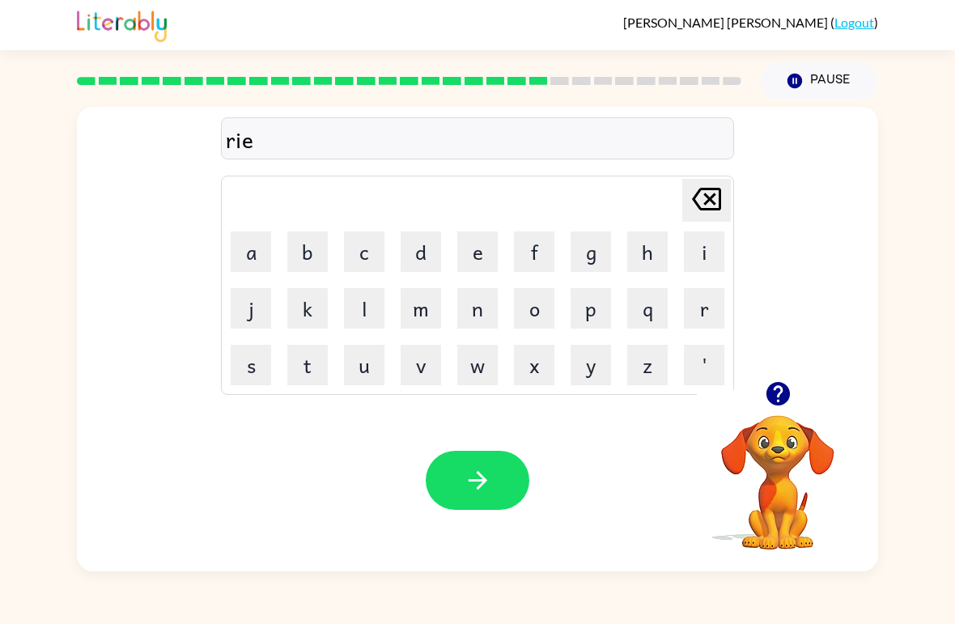
click at [696, 198] on icon at bounding box center [706, 199] width 29 height 23
click at [252, 238] on button "a" at bounding box center [251, 251] width 40 height 40
click at [483, 307] on button "n" at bounding box center [477, 308] width 40 height 40
click at [456, 475] on button "button" at bounding box center [478, 480] width 104 height 59
click at [695, 311] on button "r" at bounding box center [704, 308] width 40 height 40
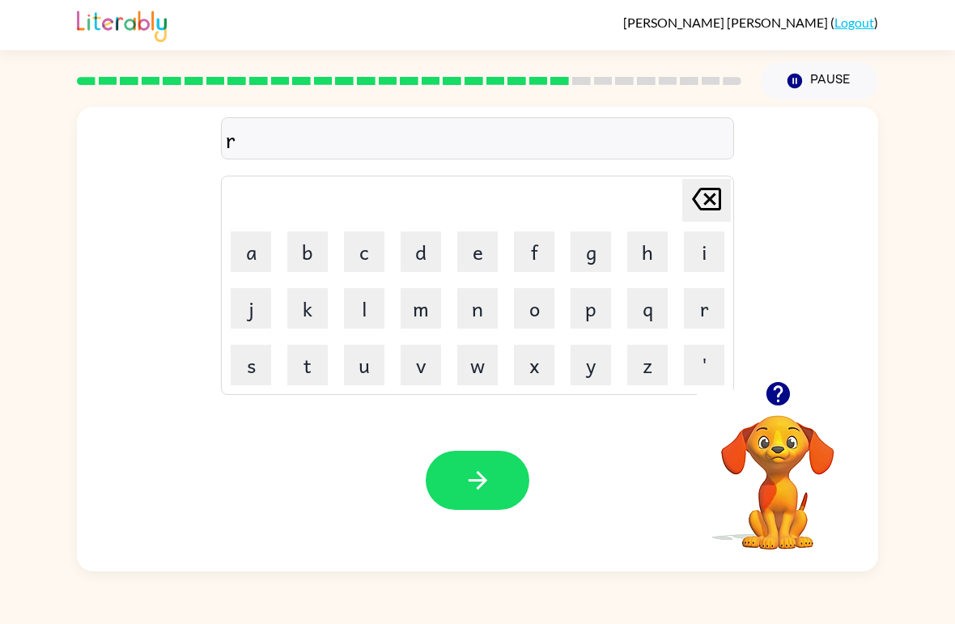
click at [475, 256] on button "e" at bounding box center [477, 251] width 40 height 40
click at [423, 289] on button "m" at bounding box center [420, 308] width 40 height 40
click at [536, 308] on button "o" at bounding box center [534, 308] width 40 height 40
click at [303, 295] on button "k" at bounding box center [307, 308] width 40 height 40
click at [461, 243] on button "e" at bounding box center [477, 251] width 40 height 40
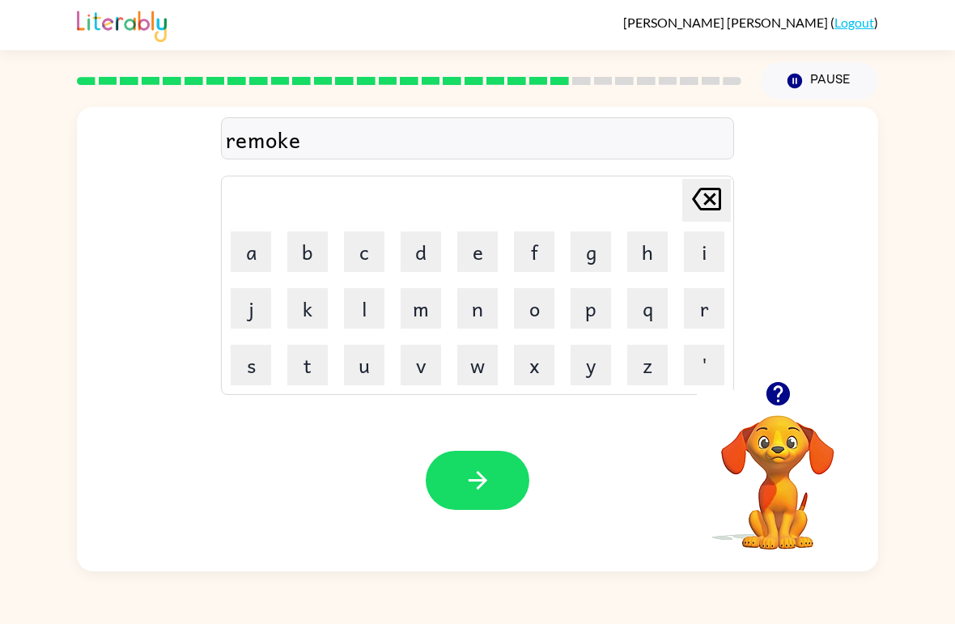
click at [455, 471] on button "button" at bounding box center [478, 480] width 104 height 59
click at [697, 299] on button "r" at bounding box center [704, 308] width 40 height 40
click at [491, 248] on button "e" at bounding box center [477, 251] width 40 height 40
click at [417, 364] on button "v" at bounding box center [420, 365] width 40 height 40
click at [239, 248] on button "a" at bounding box center [251, 251] width 40 height 40
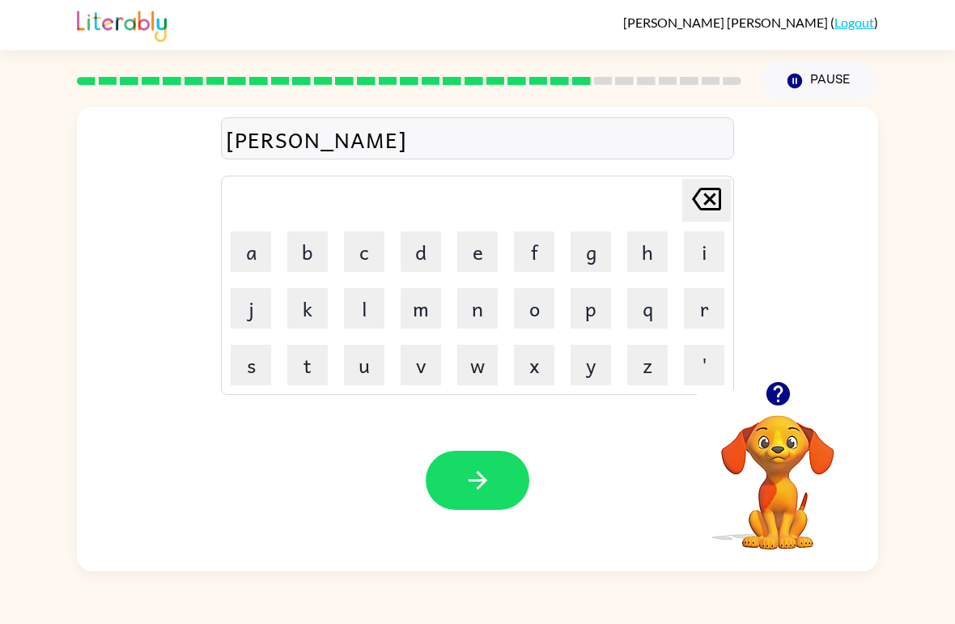
click at [483, 313] on button "n" at bounding box center [477, 308] width 40 height 40
click at [251, 375] on button "s" at bounding box center [251, 365] width 40 height 40
click at [475, 252] on button "e" at bounding box center [477, 251] width 40 height 40
click at [479, 306] on button "n" at bounding box center [477, 308] width 40 height 40
click at [718, 209] on icon at bounding box center [706, 199] width 29 height 23
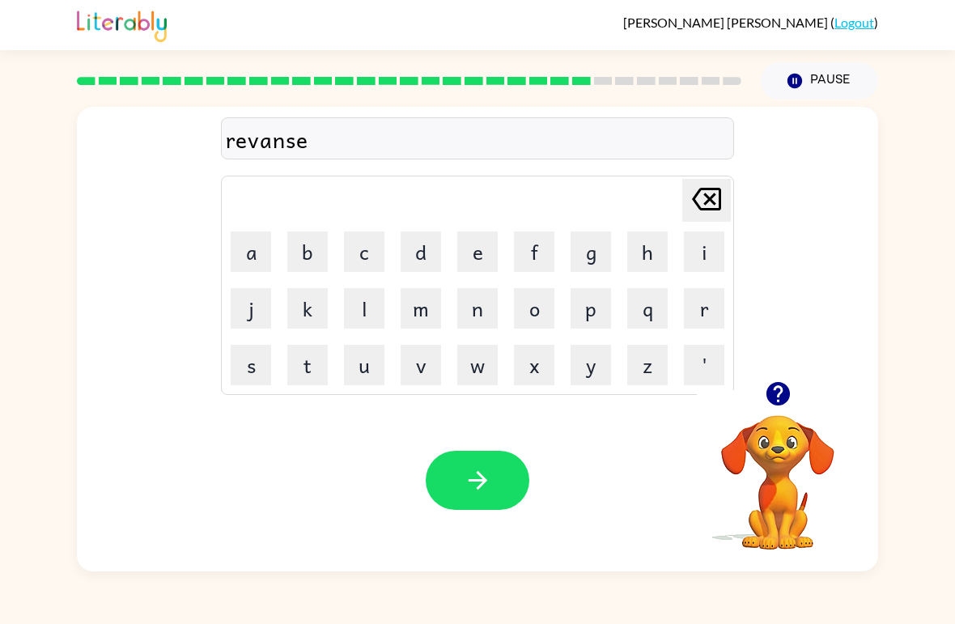
click at [725, 210] on icon "[PERSON_NAME] last character input" at bounding box center [706, 199] width 39 height 39
click at [705, 248] on button "i" at bounding box center [704, 251] width 40 height 40
click at [481, 307] on button "n" at bounding box center [477, 308] width 40 height 40
click at [600, 243] on button "g" at bounding box center [590, 251] width 40 height 40
click at [514, 506] on button "button" at bounding box center [478, 480] width 104 height 59
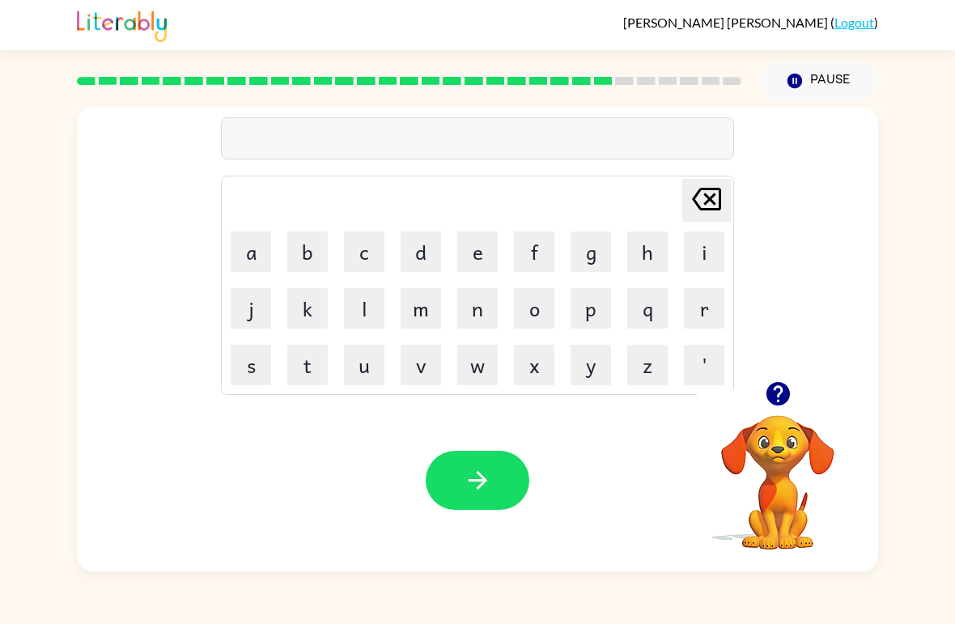
click at [356, 359] on button "u" at bounding box center [364, 365] width 40 height 40
click at [705, 194] on icon at bounding box center [706, 199] width 29 height 23
click at [231, 357] on button "s" at bounding box center [251, 365] width 40 height 40
click at [362, 373] on button "u" at bounding box center [364, 365] width 40 height 40
click at [468, 302] on button "n" at bounding box center [477, 308] width 40 height 40
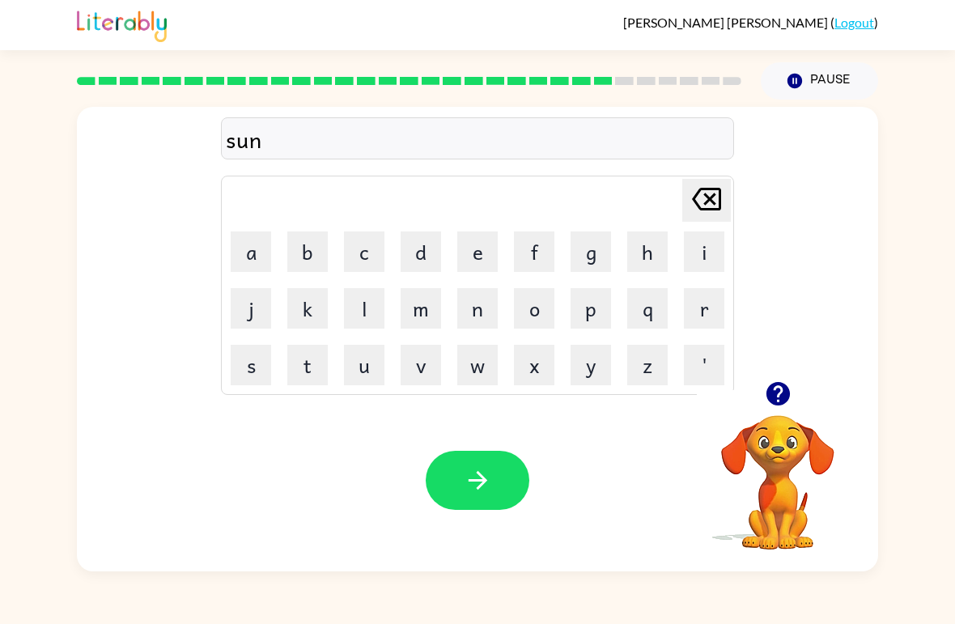
click at [361, 307] on button "l" at bounding box center [364, 308] width 40 height 40
click at [476, 247] on button "e" at bounding box center [477, 251] width 40 height 40
click at [467, 480] on icon "button" at bounding box center [478, 480] width 28 height 28
click at [324, 363] on button "t" at bounding box center [307, 365] width 40 height 40
click at [489, 490] on div at bounding box center [478, 480] width 104 height 59
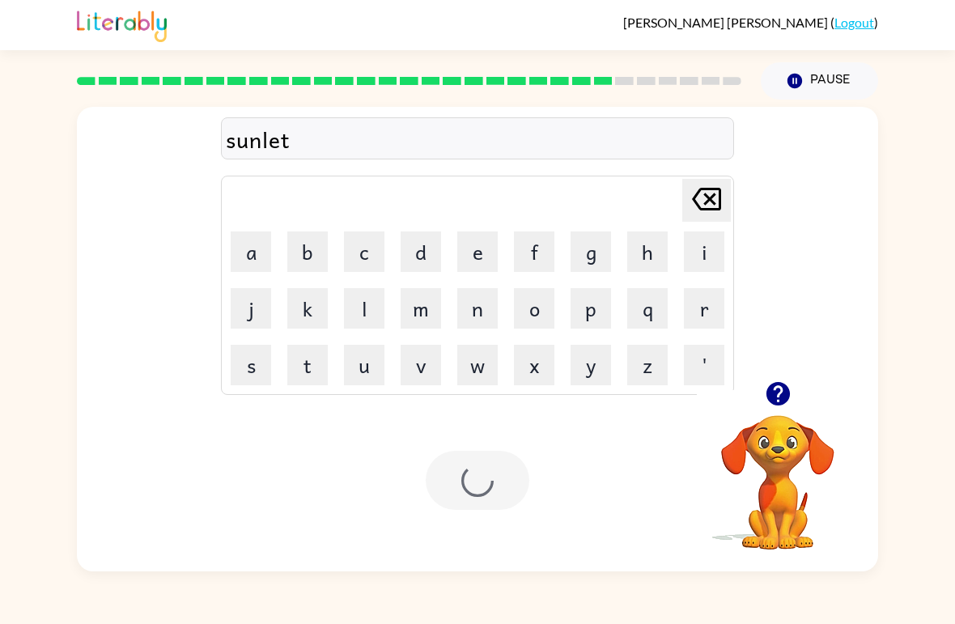
click at [487, 494] on div at bounding box center [478, 480] width 104 height 59
click at [487, 493] on div at bounding box center [478, 480] width 104 height 59
click at [480, 515] on div "Your browser must support playing .mp4 files to use Literably. Please try using…" at bounding box center [477, 480] width 801 height 182
click at [480, 514] on div "Your browser must support playing .mp4 files to use Literably. Please try using…" at bounding box center [477, 480] width 801 height 182
click at [471, 540] on div "Your browser must support playing .mp4 files to use Literably. Please try using…" at bounding box center [477, 480] width 801 height 182
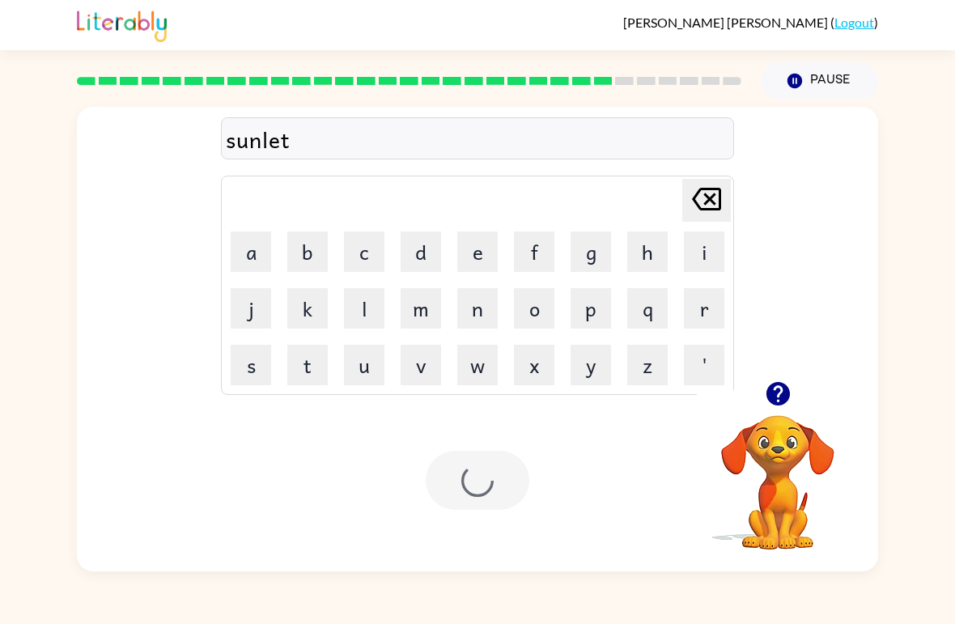
click at [788, 396] on icon "button" at bounding box center [776, 393] width 23 height 23
click at [492, 485] on div at bounding box center [478, 480] width 104 height 59
click at [495, 492] on div at bounding box center [478, 480] width 104 height 59
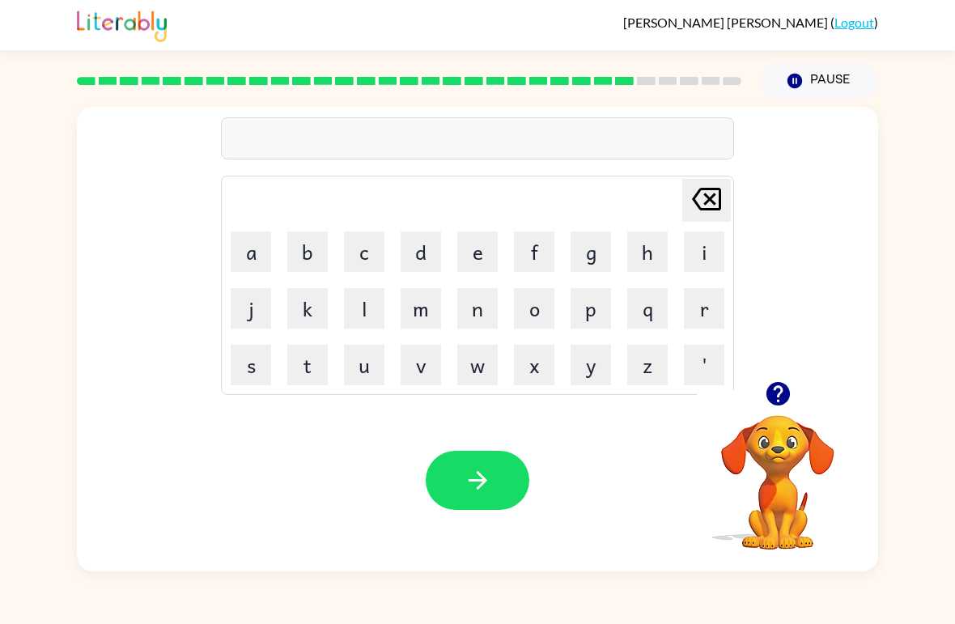
click at [419, 250] on button "d" at bounding box center [420, 251] width 40 height 40
click at [476, 242] on button "e" at bounding box center [477, 251] width 40 height 40
click at [245, 363] on button "s" at bounding box center [251, 365] width 40 height 40
click at [362, 243] on button "c" at bounding box center [364, 251] width 40 height 40
click at [362, 361] on button "u" at bounding box center [364, 365] width 40 height 40
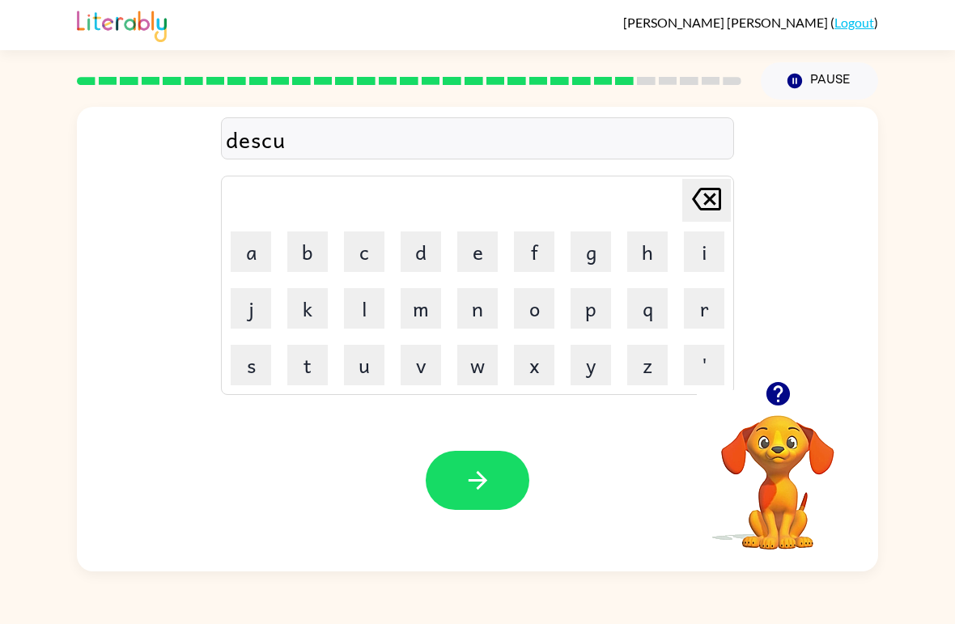
click at [417, 370] on button "v" at bounding box center [420, 365] width 40 height 40
click at [706, 298] on button "r" at bounding box center [704, 308] width 40 height 40
click at [471, 479] on icon "button" at bounding box center [478, 480] width 28 height 28
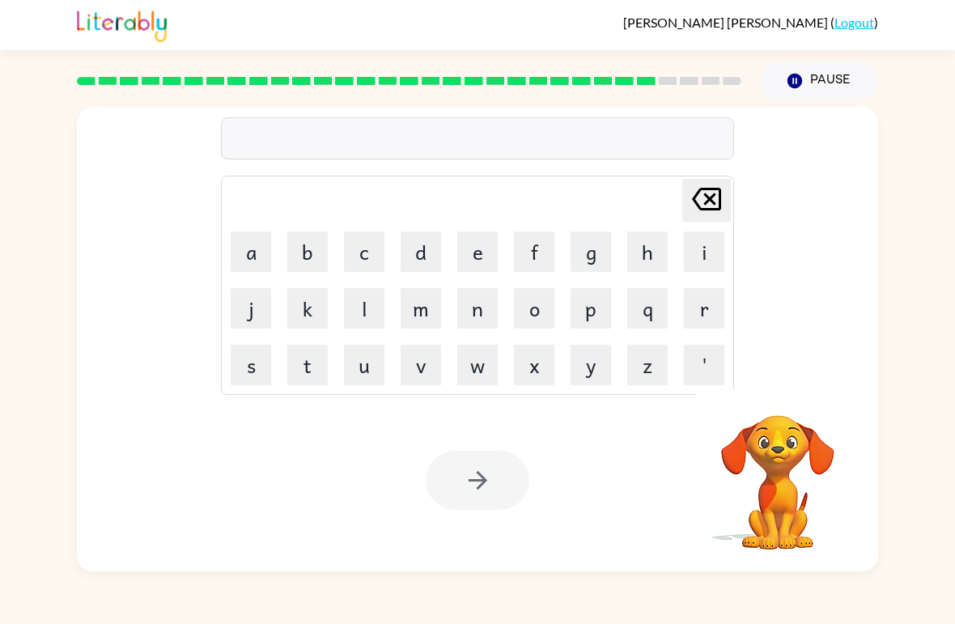
click at [431, 307] on button "m" at bounding box center [420, 308] width 40 height 40
click at [528, 303] on button "o" at bounding box center [534, 308] width 40 height 40
click at [246, 244] on button "a" at bounding box center [251, 251] width 40 height 40
click at [475, 299] on button "n" at bounding box center [477, 308] width 40 height 40
click at [464, 485] on div at bounding box center [478, 480] width 104 height 59
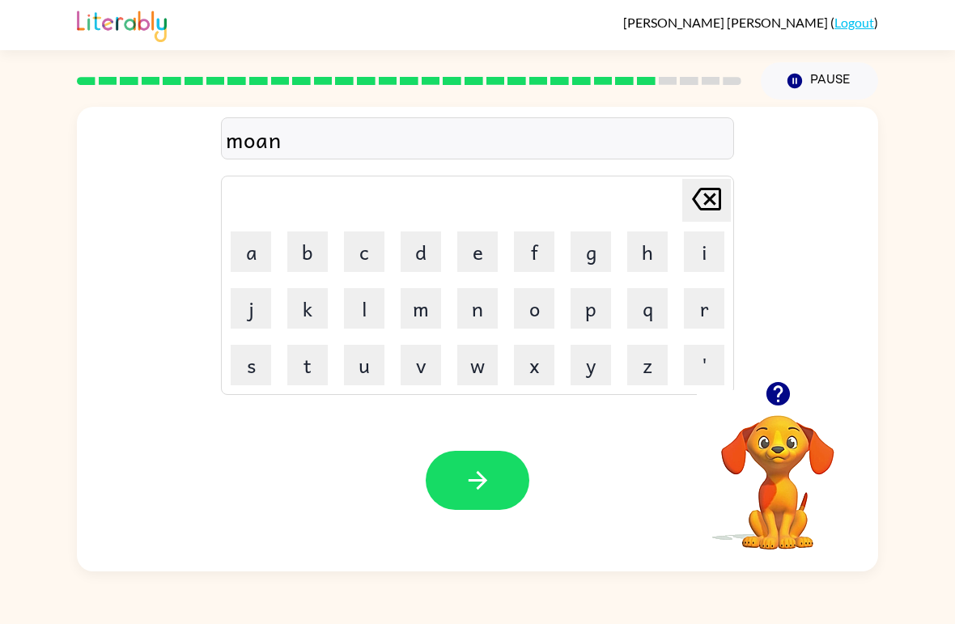
click at [469, 470] on icon "button" at bounding box center [478, 480] width 28 height 28
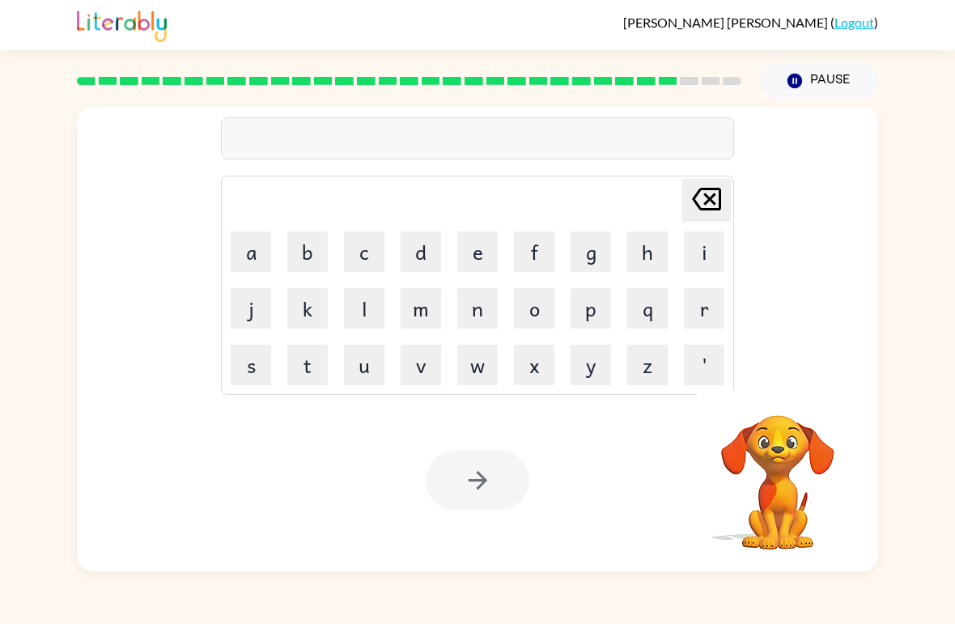
click at [475, 358] on button "w" at bounding box center [477, 365] width 40 height 40
click at [649, 249] on button "h" at bounding box center [647, 251] width 40 height 40
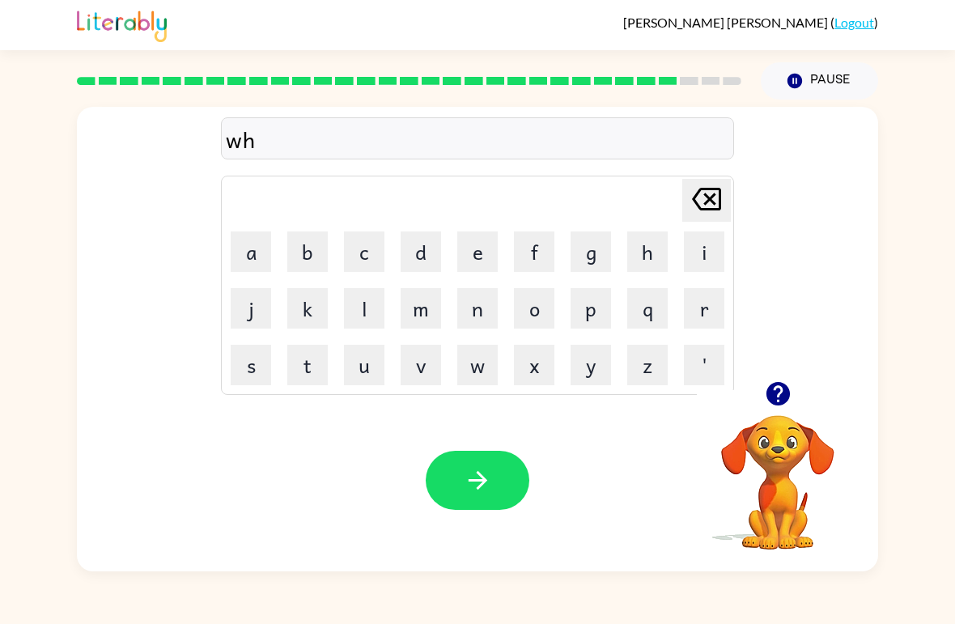
click at [480, 256] on button "e" at bounding box center [477, 251] width 40 height 40
click at [369, 305] on button "l" at bounding box center [364, 308] width 40 height 40
click at [460, 478] on button "button" at bounding box center [478, 480] width 104 height 59
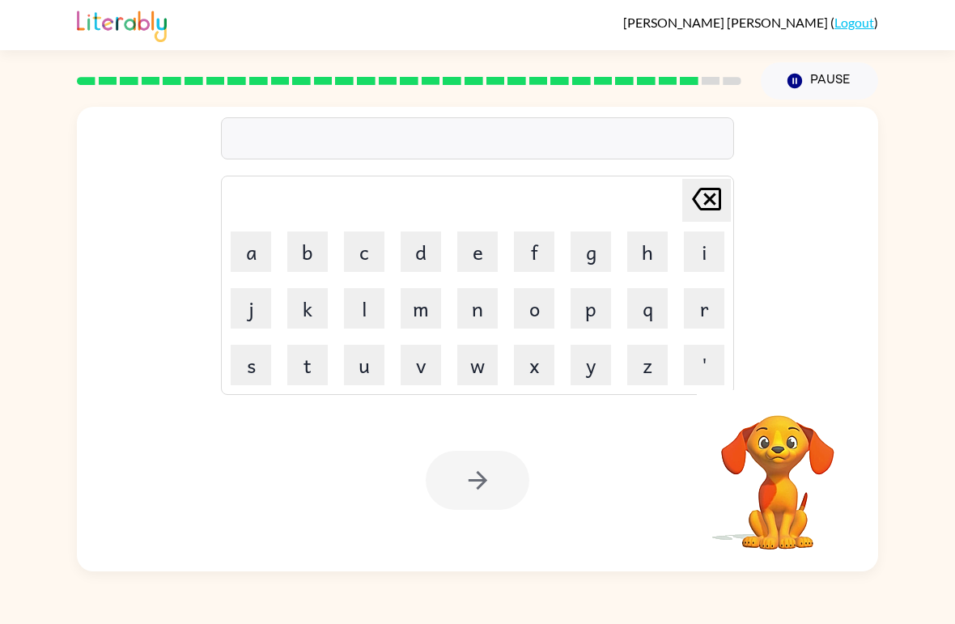
click at [294, 243] on button "b" at bounding box center [307, 251] width 40 height 40
click at [472, 256] on button "e" at bounding box center [477, 251] width 40 height 40
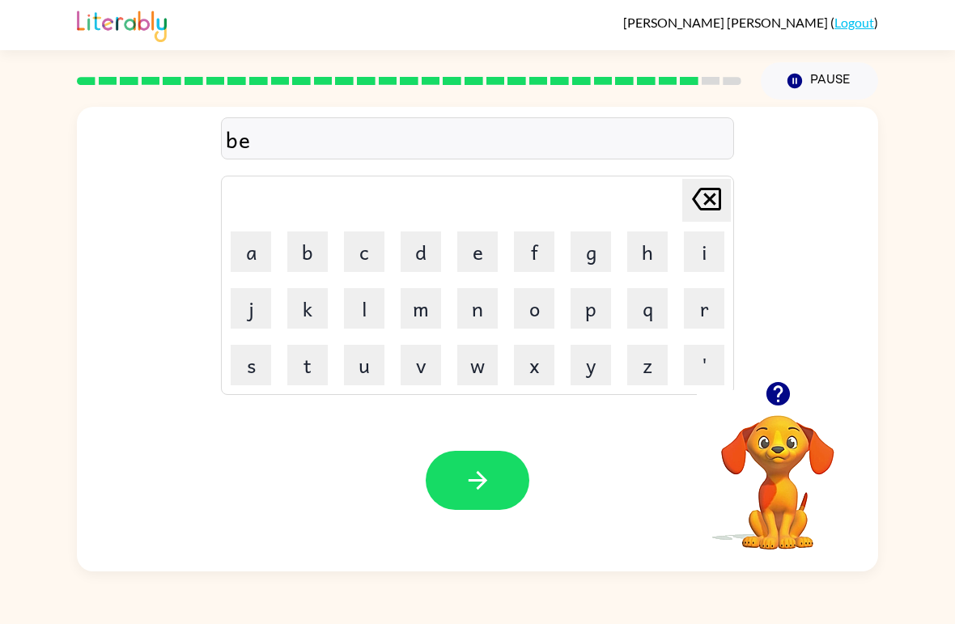
click at [473, 299] on button "n" at bounding box center [477, 308] width 40 height 40
click at [320, 367] on button "t" at bounding box center [307, 365] width 40 height 40
click at [479, 485] on icon "button" at bounding box center [478, 480] width 28 height 28
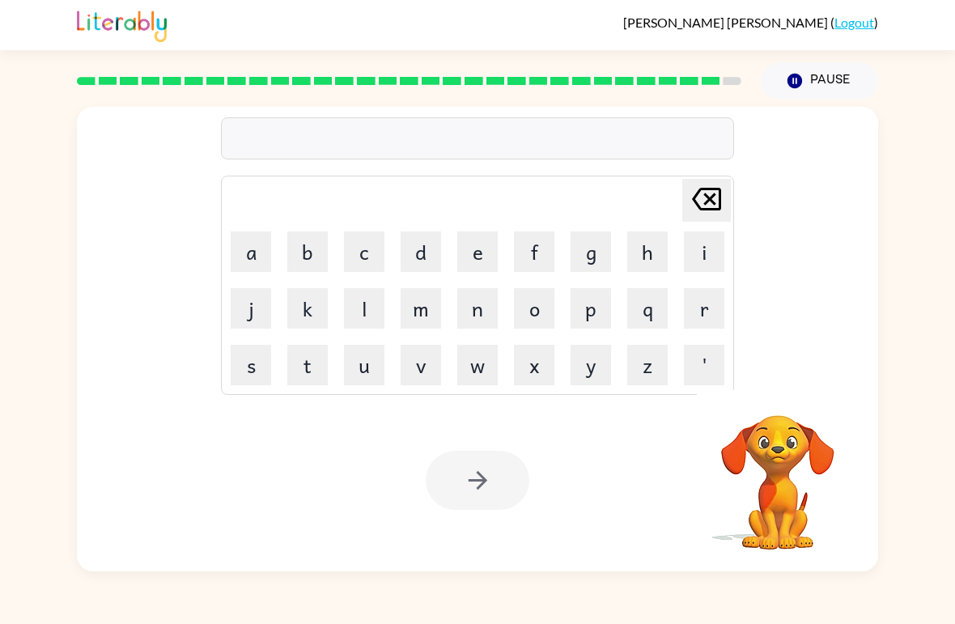
click at [240, 249] on button "a" at bounding box center [251, 251] width 40 height 40
click at [411, 362] on button "v" at bounding box center [420, 365] width 40 height 40
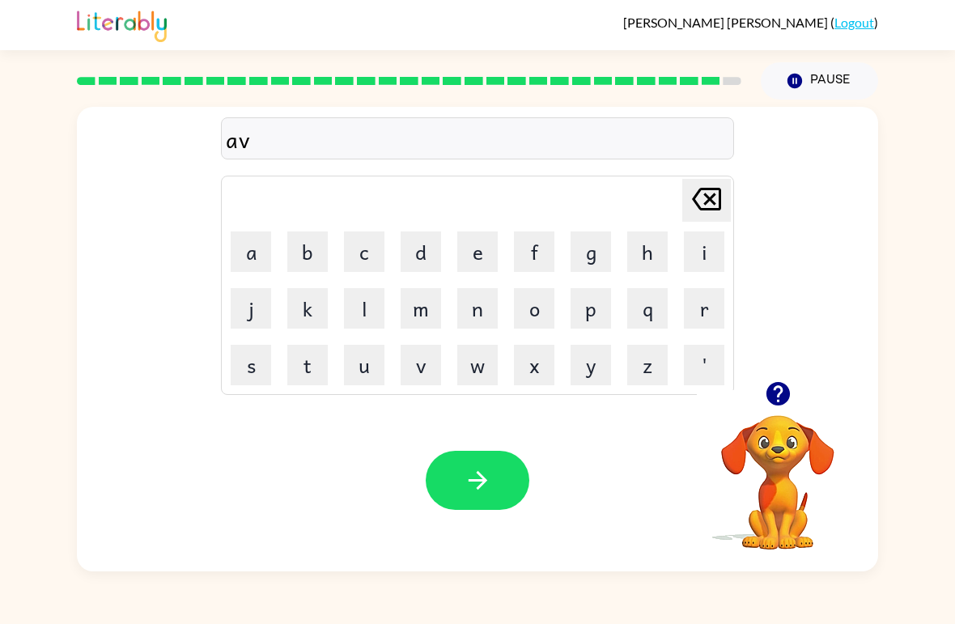
click at [302, 357] on button "t" at bounding box center [307, 365] width 40 height 40
click at [477, 312] on button "n" at bounding box center [477, 308] width 40 height 40
click at [528, 304] on button "o" at bounding box center [534, 308] width 40 height 40
click at [468, 304] on button "n" at bounding box center [477, 308] width 40 height 40
click at [469, 237] on button "e" at bounding box center [477, 251] width 40 height 40
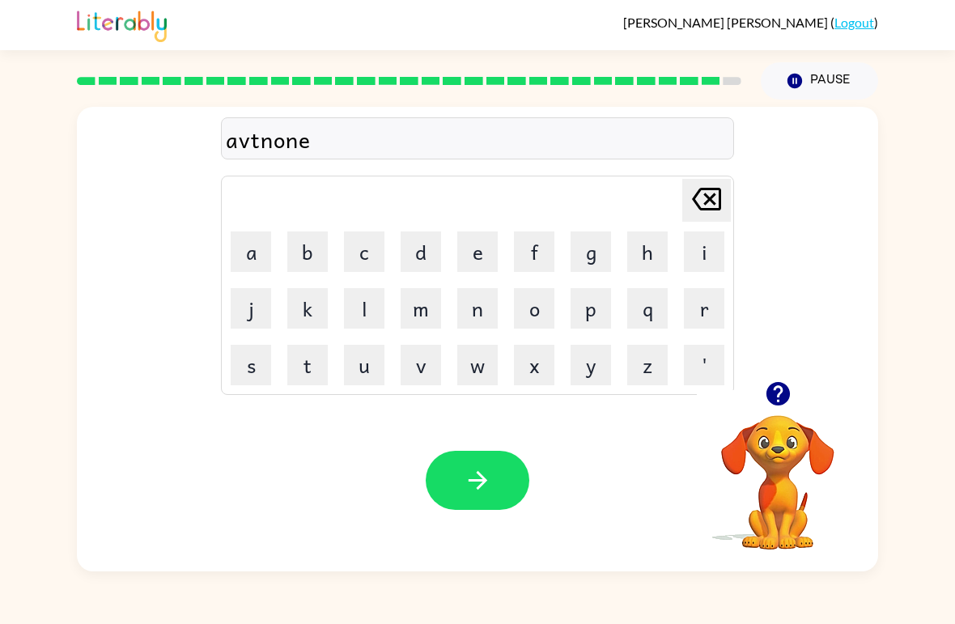
click at [459, 476] on button "button" at bounding box center [478, 480] width 104 height 59
